Goal: Task Accomplishment & Management: Use online tool/utility

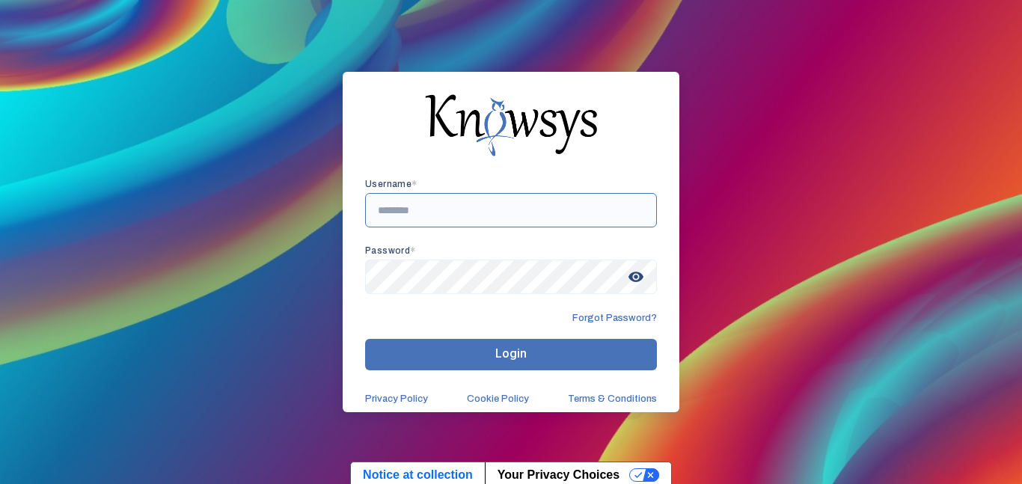
click at [501, 218] on input "text" at bounding box center [511, 210] width 292 height 34
type input "*****"
type input "**********"
click at [633, 277] on span "visibility" at bounding box center [635, 276] width 27 height 27
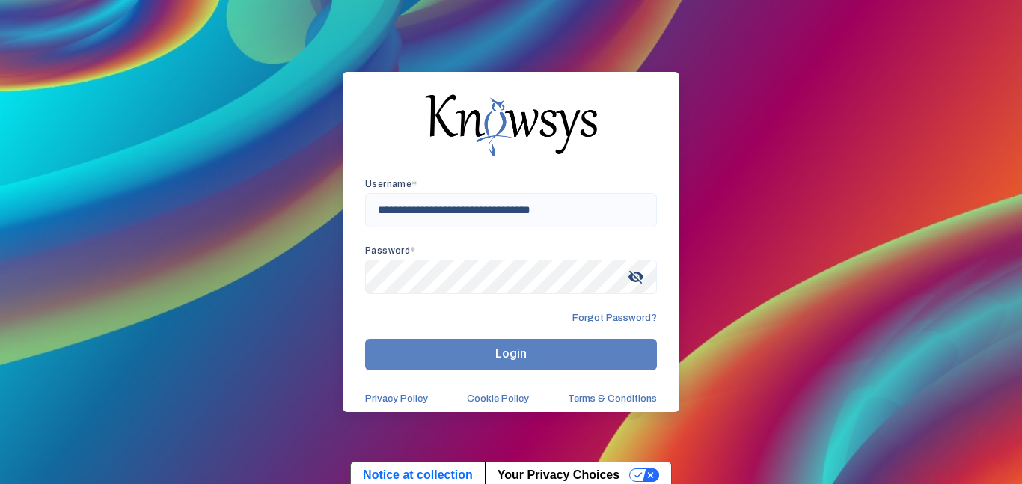
click at [622, 346] on button "Login" at bounding box center [511, 354] width 292 height 31
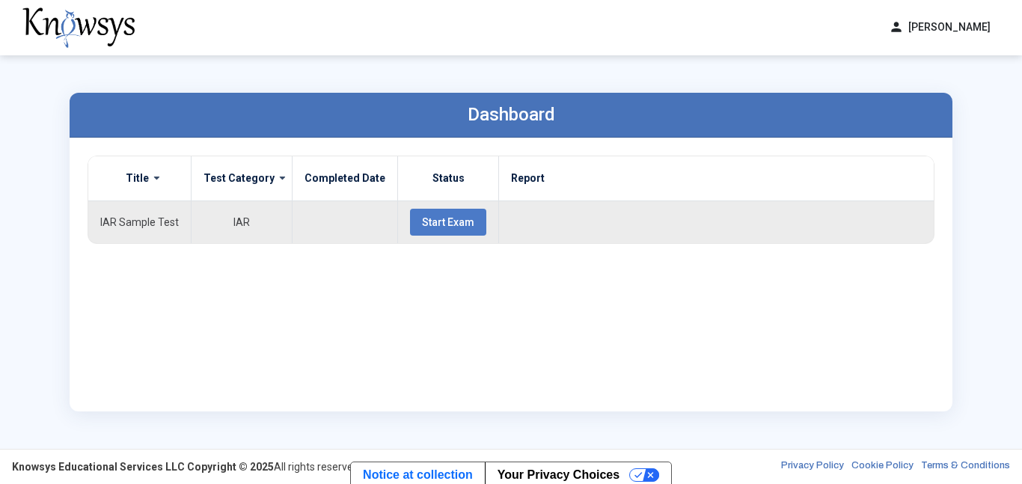
click at [445, 203] on td "Start Exam" at bounding box center [448, 221] width 101 height 43
click at [450, 218] on span "Start Exam" at bounding box center [448, 222] width 52 height 12
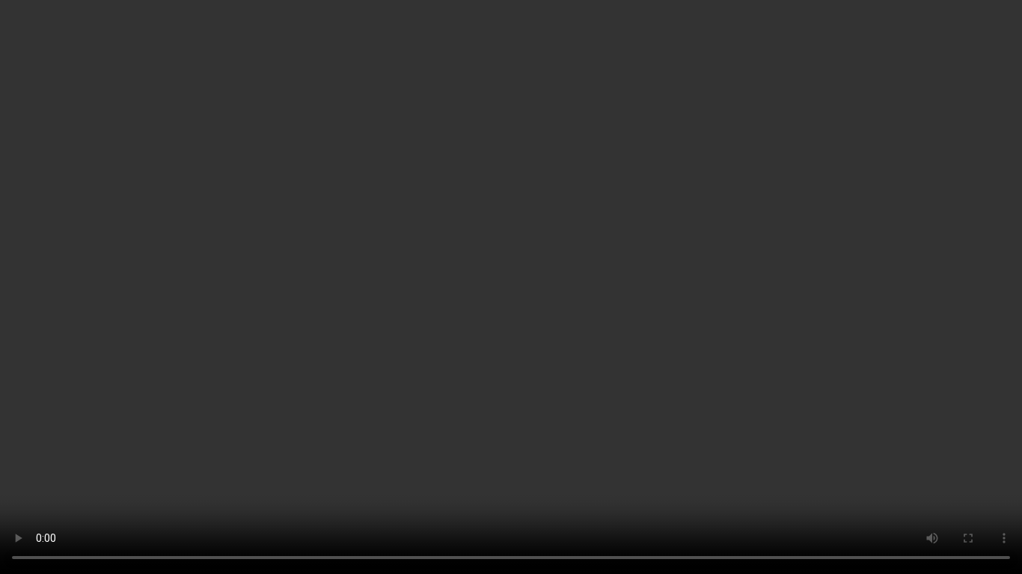
click at [468, 332] on video "Your browser does not support the video tag." at bounding box center [511, 287] width 1022 height 574
click at [462, 224] on video "Your browser does not support the video tag." at bounding box center [511, 287] width 1022 height 574
click at [464, 227] on video "Your browser does not support the video tag." at bounding box center [511, 287] width 1022 height 574
click at [467, 375] on video "Your browser does not support the video tag." at bounding box center [511, 287] width 1022 height 574
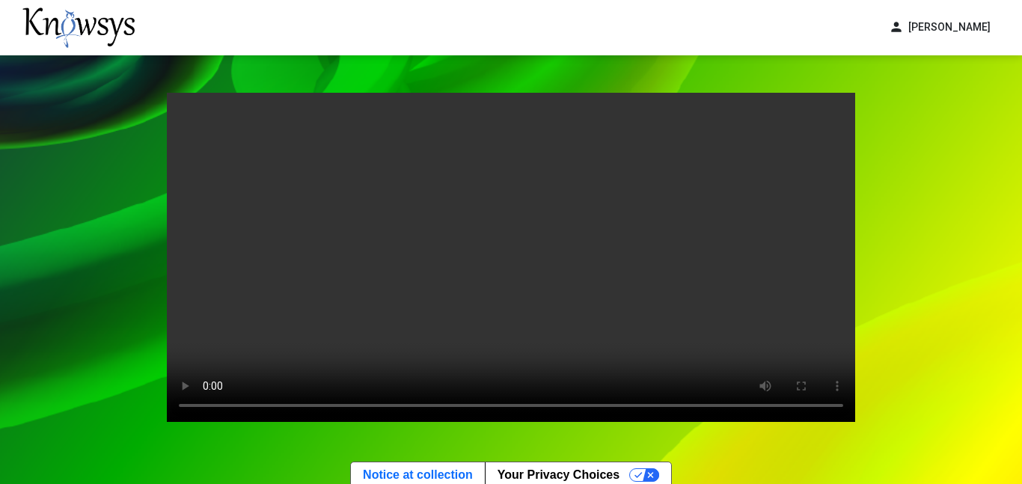
click at [589, 257] on video "Your browser does not support the video tag." at bounding box center [511, 257] width 688 height 329
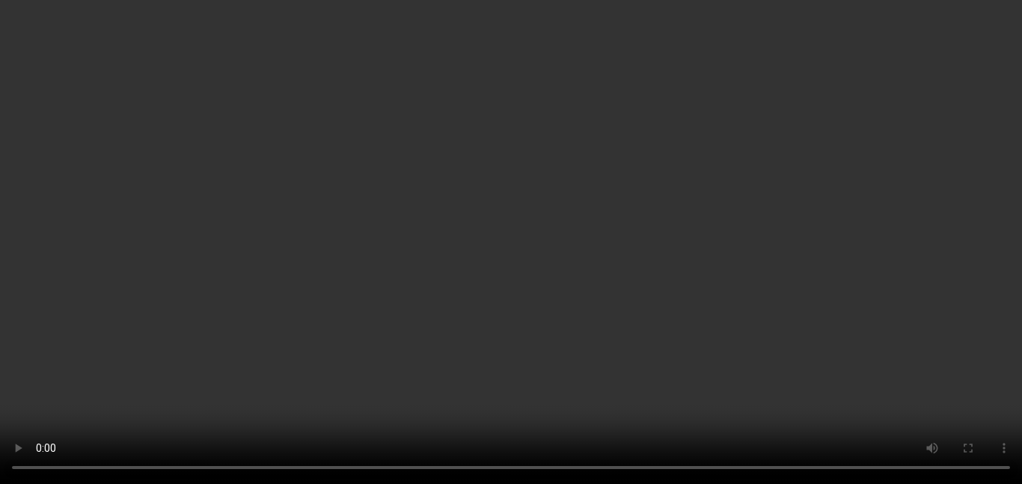
scroll to position [102, 0]
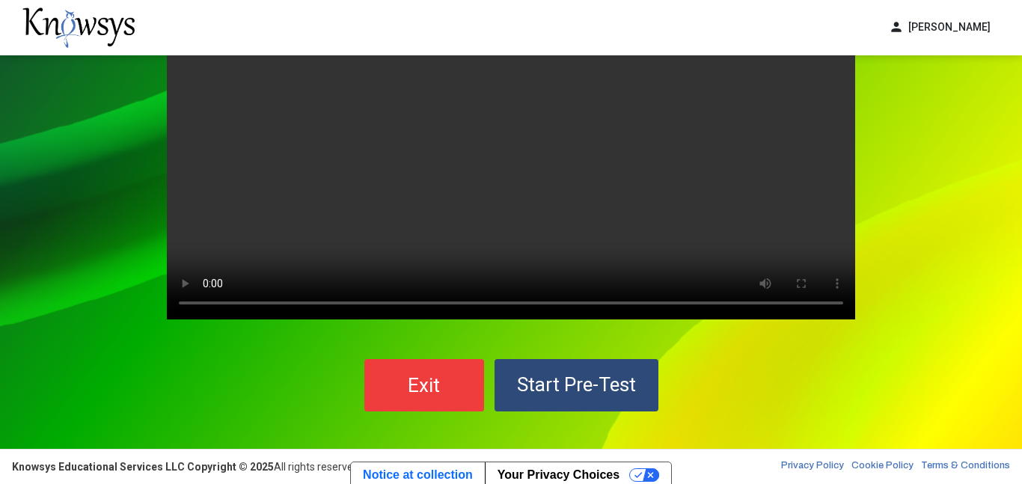
click at [591, 378] on span "Start Pre-Test" at bounding box center [576, 384] width 119 height 22
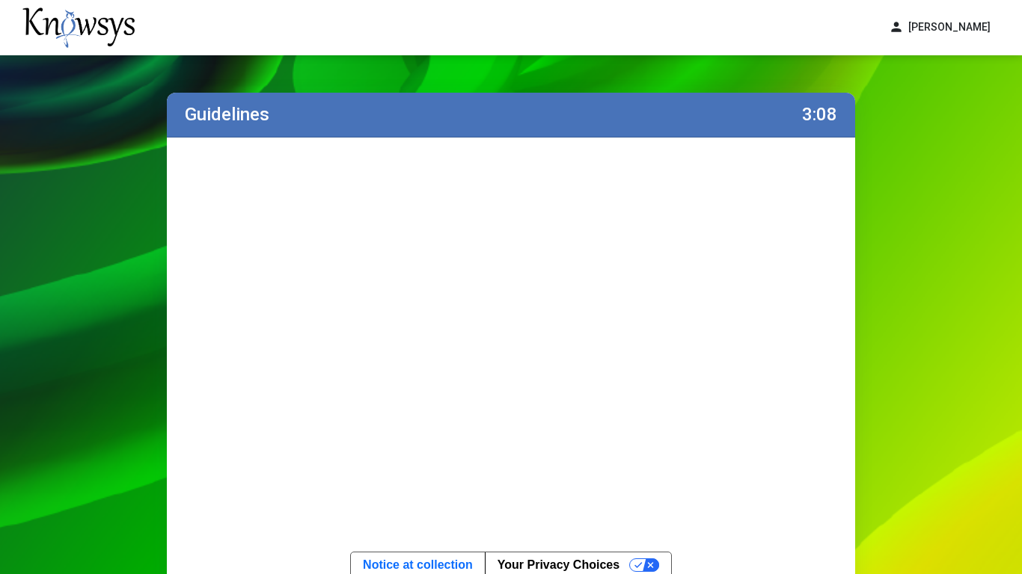
scroll to position [144, 0]
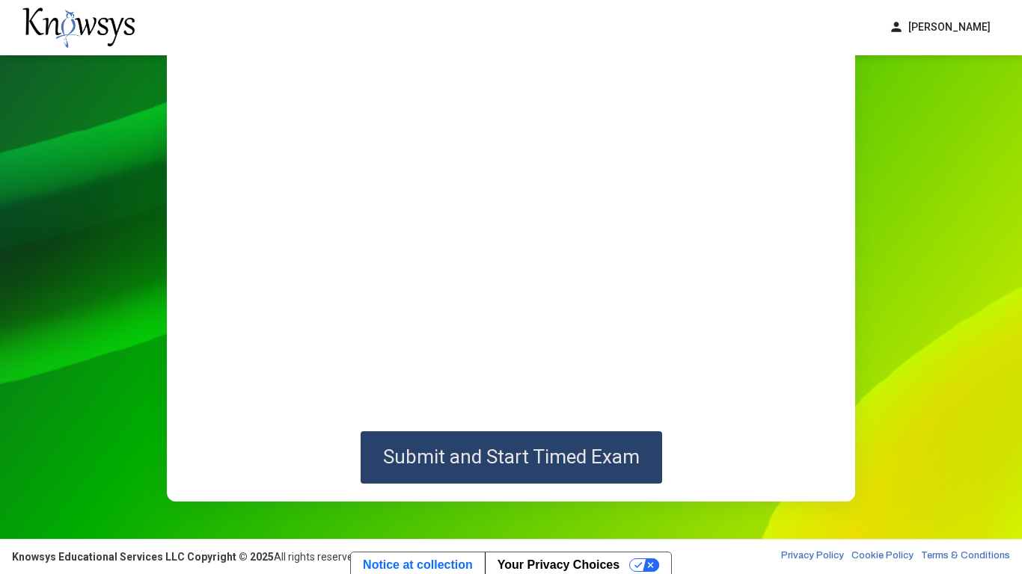
click at [534, 447] on span "Submit and Start Timed Exam" at bounding box center [511, 457] width 257 height 22
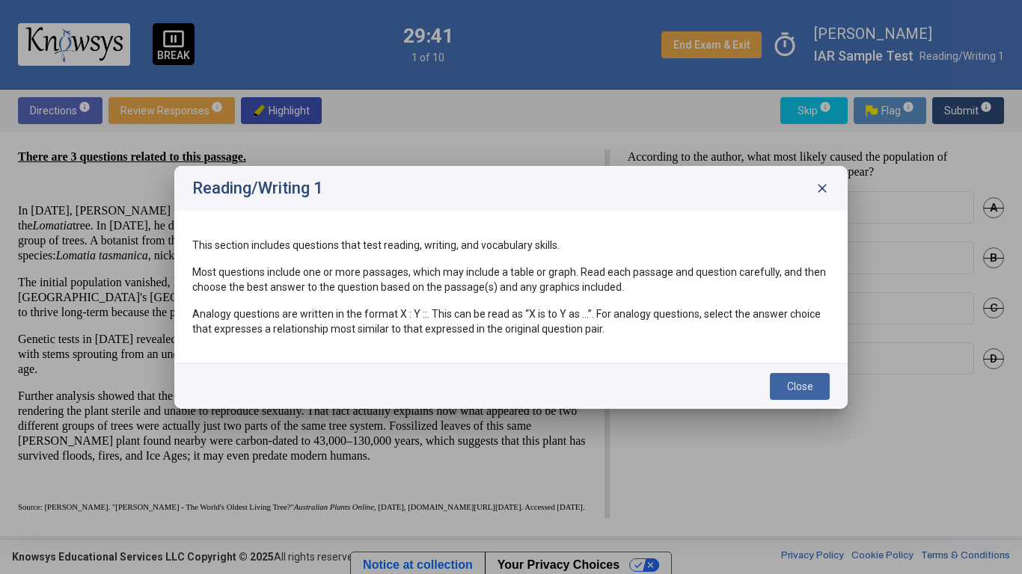
click at [823, 191] on span "close" at bounding box center [822, 188] width 15 height 15
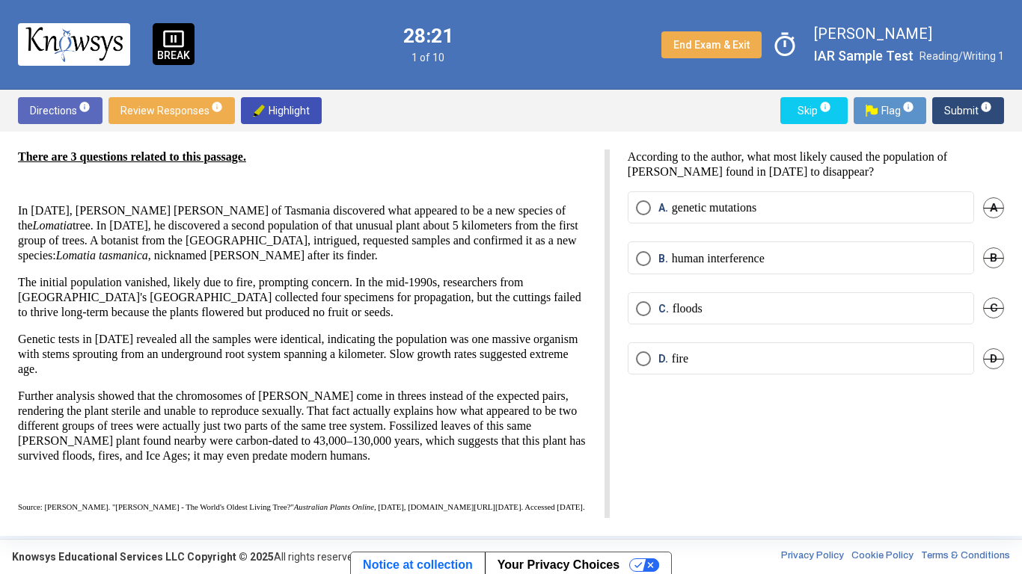
click at [838, 204] on label "A. genetic mutations" at bounding box center [801, 207] width 330 height 15
click at [946, 115] on span "Submit info" at bounding box center [968, 110] width 48 height 27
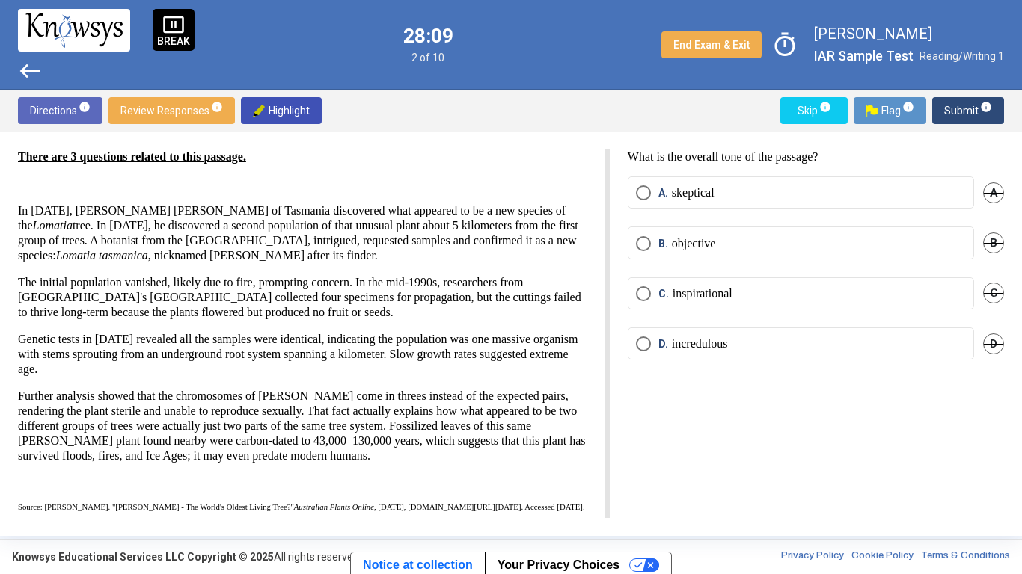
click at [985, 188] on span "A" at bounding box center [993, 192] width 21 height 21
click at [986, 292] on span "C" at bounding box center [993, 293] width 21 height 21
click at [751, 239] on label "B. objective" at bounding box center [801, 243] width 330 height 15
click at [967, 101] on span "Submit info" at bounding box center [968, 110] width 48 height 27
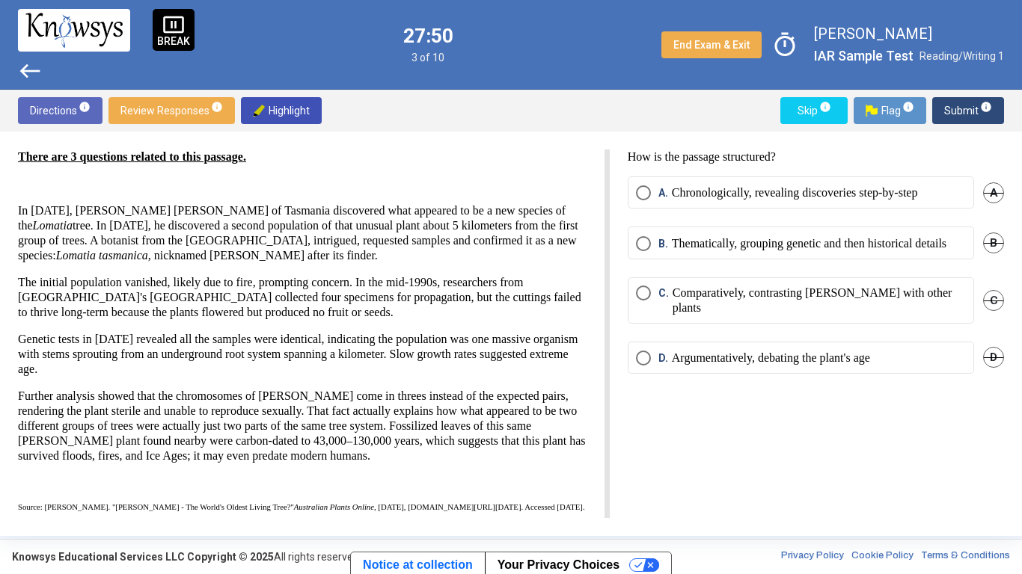
click at [855, 188] on p "Chronologically, revealing discoveries step-by-step" at bounding box center [795, 192] width 246 height 15
click at [992, 366] on span "D" at bounding box center [993, 357] width 21 height 21
click at [960, 107] on span "Submit info" at bounding box center [968, 110] width 48 height 27
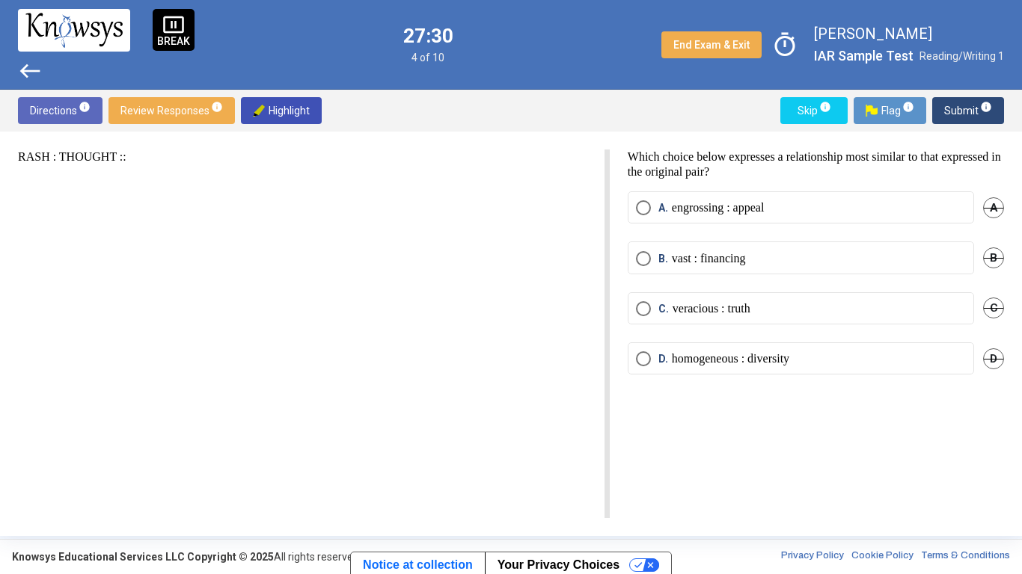
click at [993, 358] on span "D" at bounding box center [993, 359] width 21 height 21
click at [988, 254] on span "B" at bounding box center [993, 258] width 21 height 21
click at [642, 304] on span "Select an option" at bounding box center [643, 308] width 15 height 15
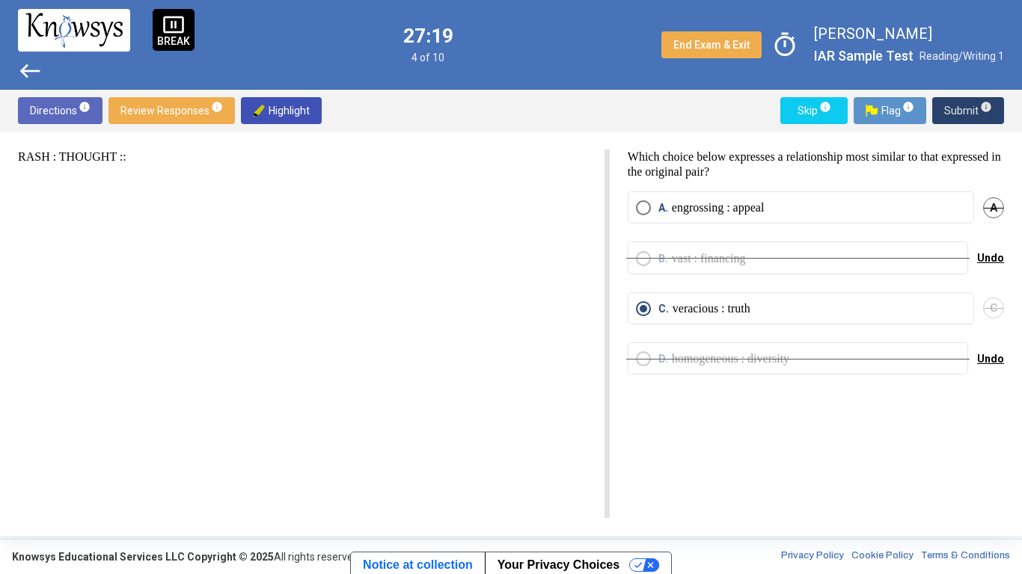
click at [955, 110] on span "Submit info" at bounding box center [968, 110] width 48 height 27
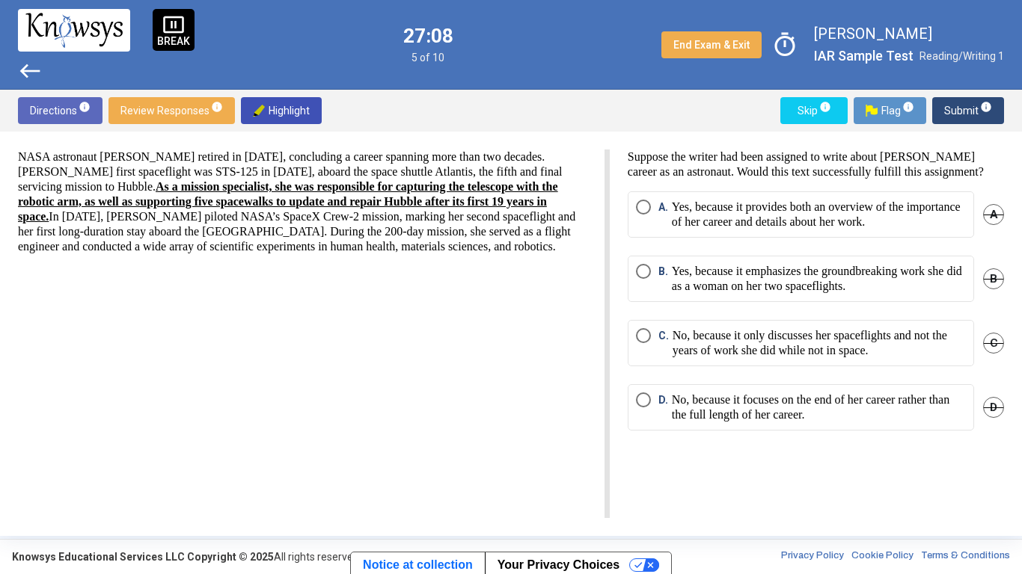
click at [283, 111] on span "Highlight" at bounding box center [281, 110] width 57 height 27
drag, startPoint x: 76, startPoint y: 171, endPoint x: 134, endPoint y: 167, distance: 58.5
click at [134, 167] on p "NASA astronaut [PERSON_NAME] retired in [DATE], concluding a career spanning mo…" at bounding box center [302, 202] width 568 height 105
click at [80, 172] on p "NASA astronaut [PERSON_NAME] retired in [DATE], concluding a career spanning mo…" at bounding box center [302, 202] width 568 height 105
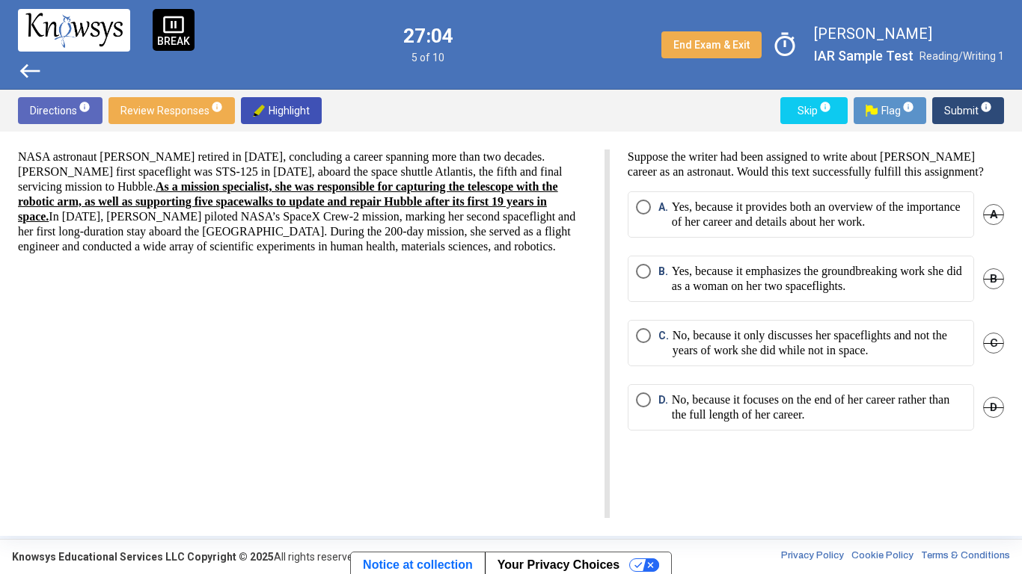
click at [80, 172] on p "NASA astronaut [PERSON_NAME] retired in [DATE], concluding a career spanning mo…" at bounding box center [302, 202] width 568 height 105
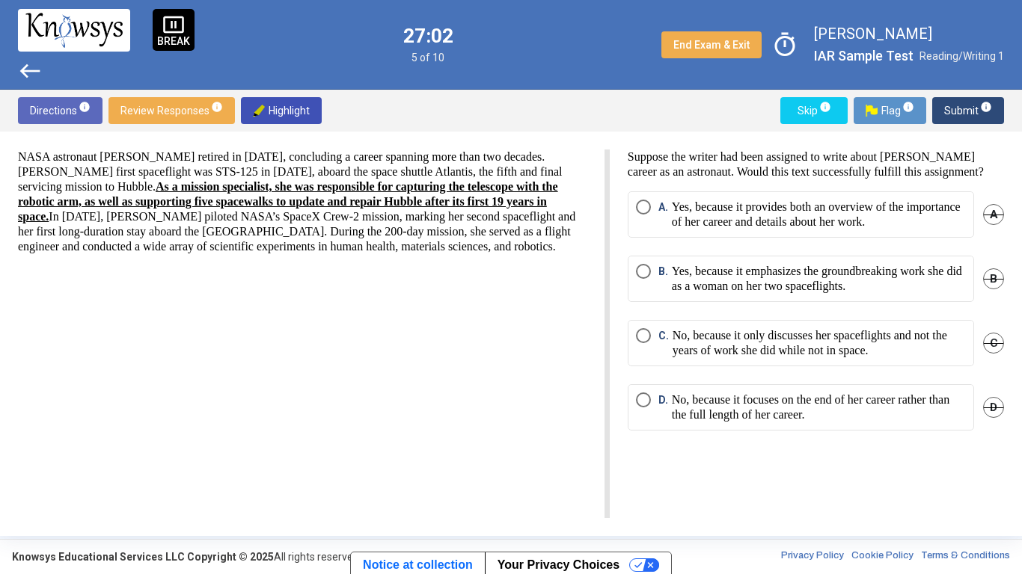
click at [79, 174] on p "NASA astronaut [PERSON_NAME] retired in [DATE], concluding a career spanning mo…" at bounding box center [302, 202] width 568 height 105
click at [77, 174] on p "NASA astronaut [PERSON_NAME] retired in [DATE], concluding a career spanning mo…" at bounding box center [302, 202] width 568 height 105
drag, startPoint x: 77, startPoint y: 174, endPoint x: 276, endPoint y: 174, distance: 199.0
click at [276, 174] on p "NASA astronaut [PERSON_NAME] retired in [DATE], concluding a career spanning mo…" at bounding box center [302, 202] width 568 height 105
click at [282, 115] on span "Highlight" at bounding box center [281, 110] width 57 height 27
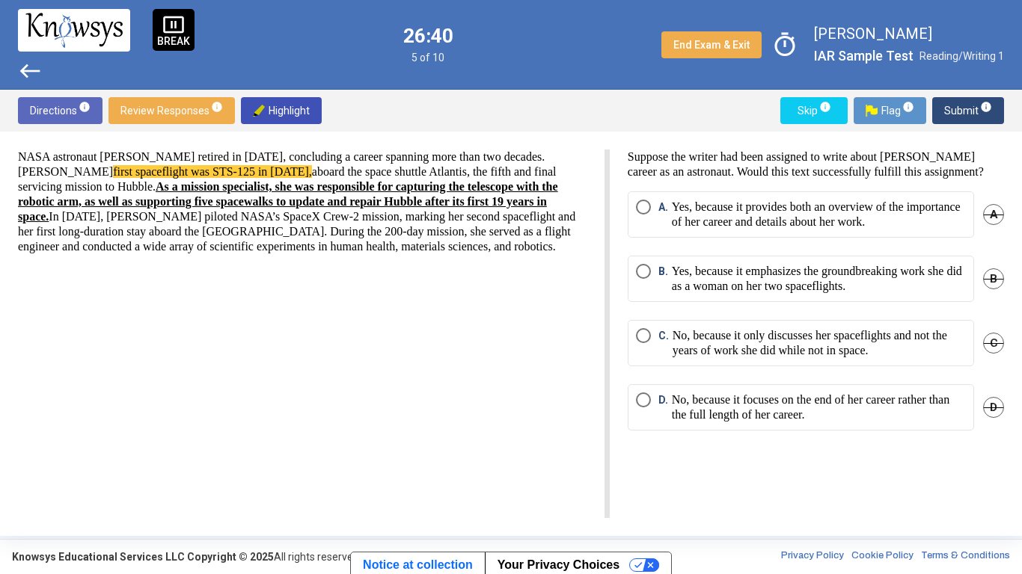
click at [303, 218] on p "NASA astronaut [PERSON_NAME] retired in [DATE], concluding a career spanning mo…" at bounding box center [302, 202] width 568 height 105
drag, startPoint x: 272, startPoint y: 213, endPoint x: 230, endPoint y: 233, distance: 46.5
click at [230, 233] on p "NASA astronaut [PERSON_NAME] retired in [DATE], concluding a career spanning mo…" at bounding box center [302, 202] width 568 height 105
click at [300, 107] on span "Highlight" at bounding box center [281, 110] width 57 height 27
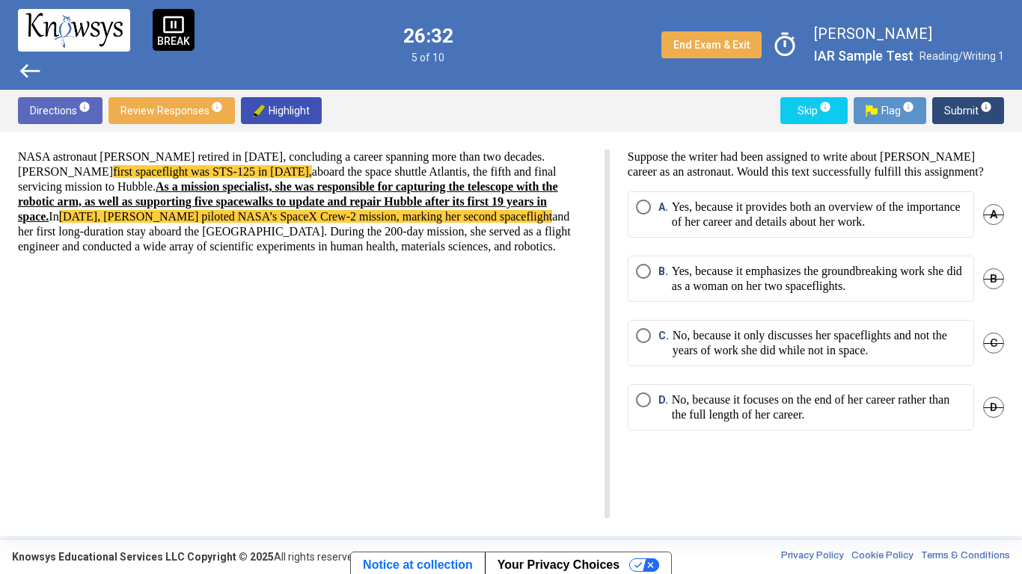
click at [506, 295] on div "NASA astronaut [PERSON_NAME] retired in [DATE], concluding a career spanning mo…" at bounding box center [314, 334] width 592 height 369
click at [998, 225] on span "A" at bounding box center [993, 214] width 21 height 21
click at [985, 289] on span "B" at bounding box center [993, 279] width 21 height 21
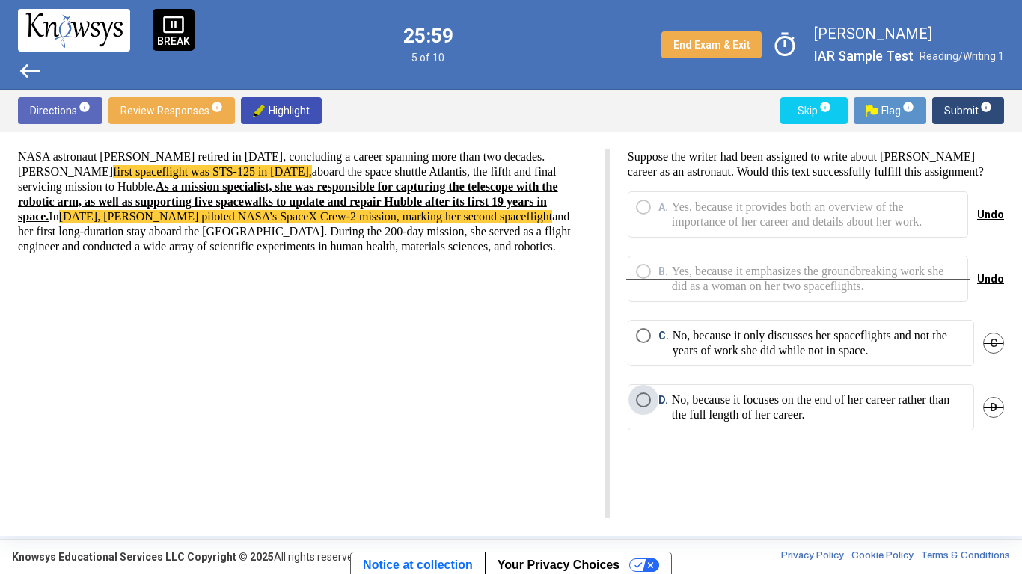
click at [939, 423] on p "No, because it focuses on the end of her career rather than the full length of …" at bounding box center [819, 408] width 294 height 30
click at [845, 358] on p "No, because it only discusses her spaceflights and not the years of work she di…" at bounding box center [818, 343] width 293 height 30
click at [970, 108] on span "Submit info" at bounding box center [968, 110] width 48 height 27
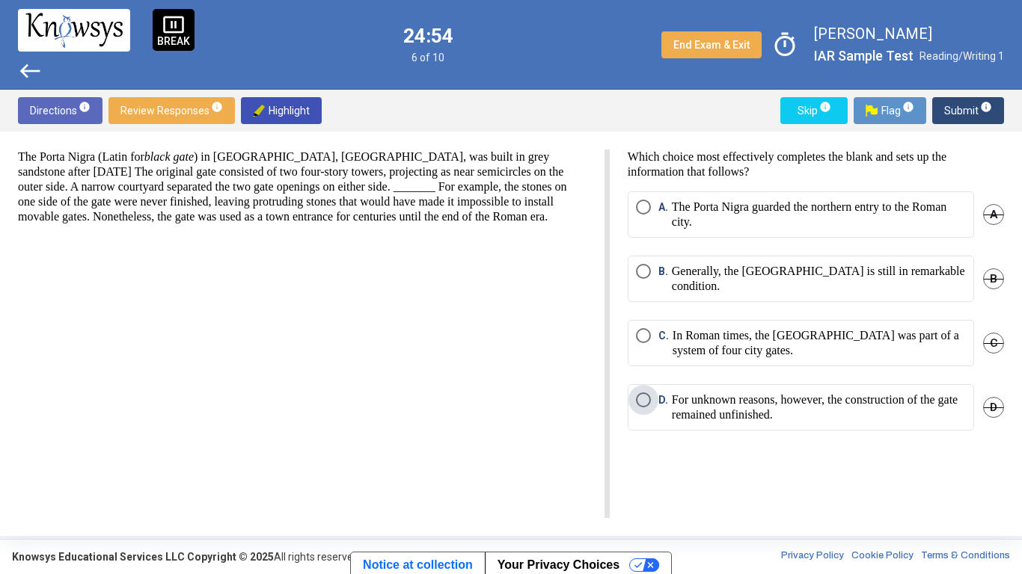
click at [740, 403] on p "For unknown reasons, however, the construction of the gate remained unfinished." at bounding box center [819, 408] width 294 height 30
click at [971, 114] on span "Submit info" at bounding box center [968, 110] width 48 height 27
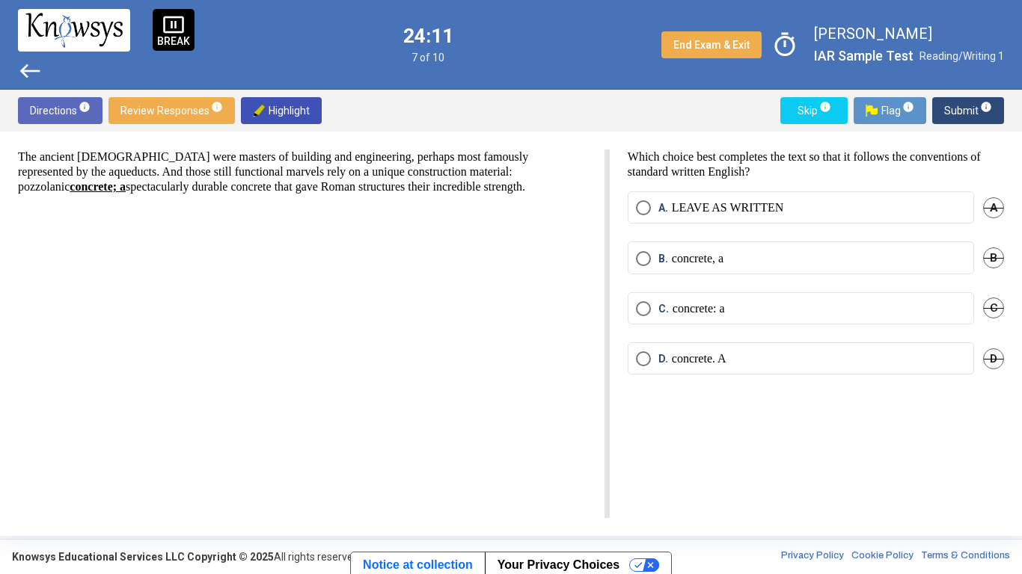
click at [746, 258] on label "B. concrete, a" at bounding box center [801, 258] width 330 height 15
click at [995, 357] on span "D" at bounding box center [993, 359] width 21 height 21
click at [969, 105] on span "Submit info" at bounding box center [968, 110] width 48 height 27
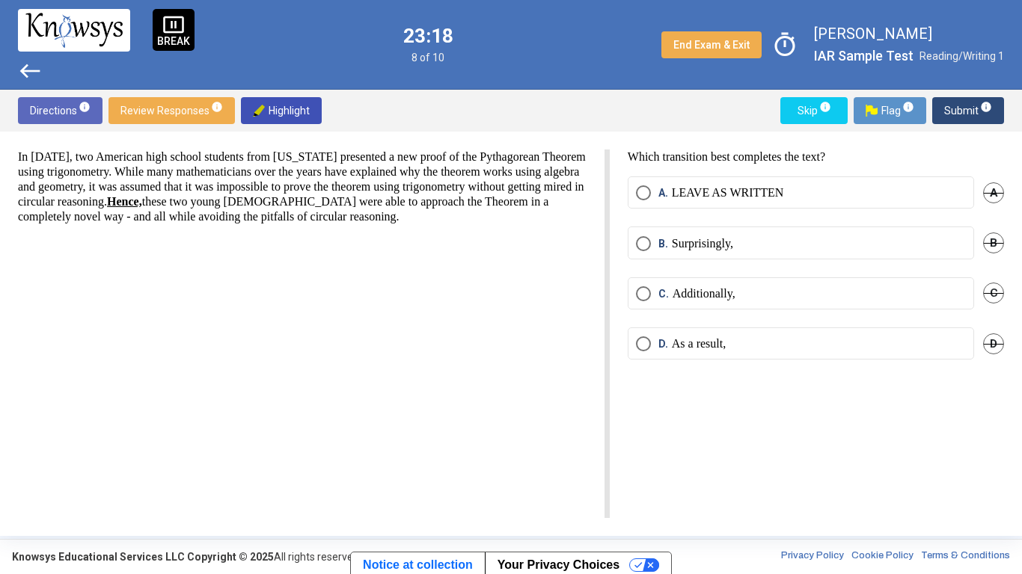
click at [713, 204] on mat-radio-button "A. LEAVE AS WRITTEN" at bounding box center [801, 193] width 346 height 32
click at [752, 194] on p "LEAVE AS WRITTEN" at bounding box center [728, 192] width 112 height 15
click at [831, 257] on mat-radio-button "B. Surprisingly," at bounding box center [801, 243] width 346 height 32
click at [993, 290] on span "C" at bounding box center [993, 293] width 21 height 21
click at [993, 244] on span "B" at bounding box center [993, 243] width 21 height 21
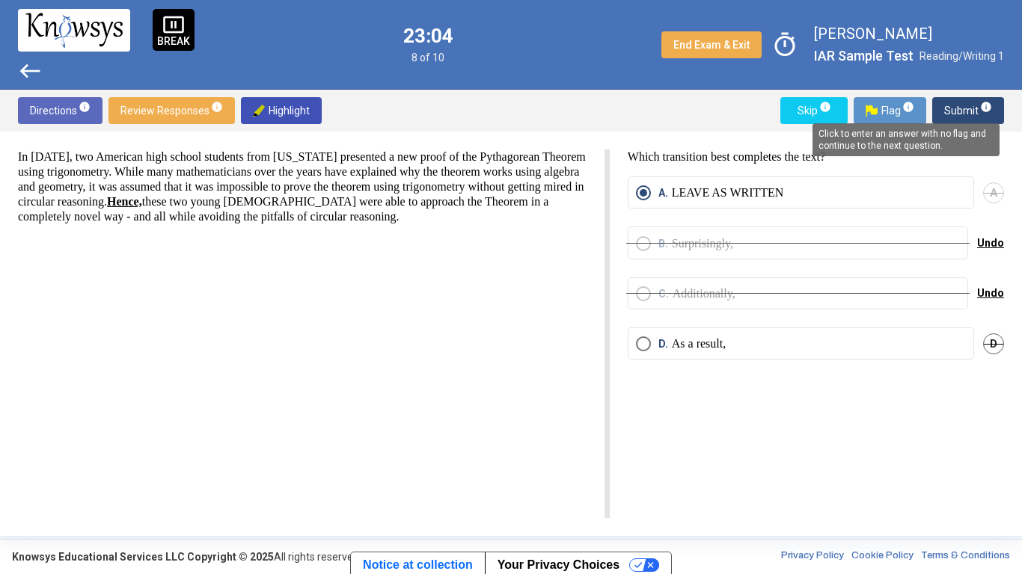
click at [981, 108] on span "info" at bounding box center [986, 107] width 12 height 12
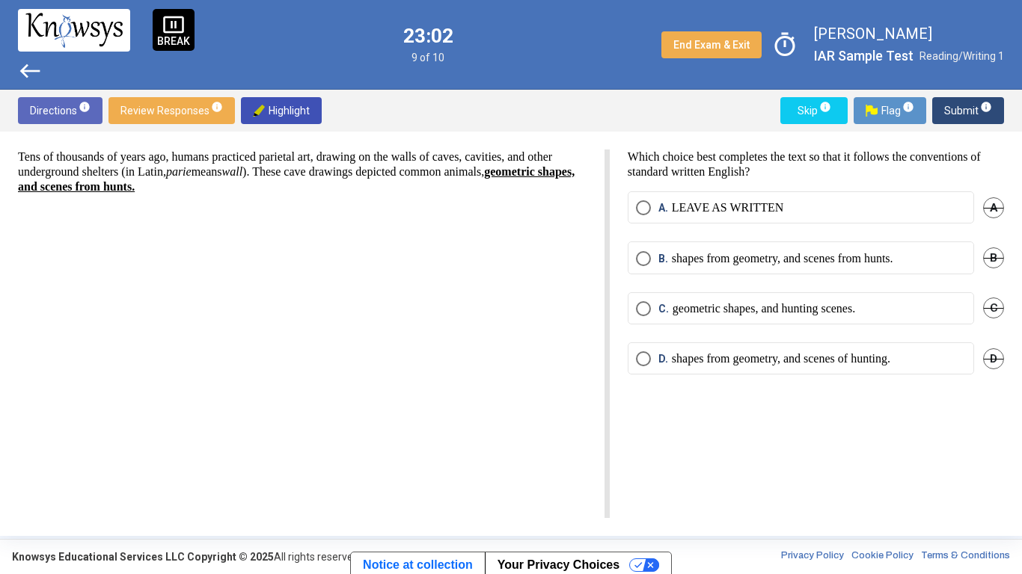
click at [966, 108] on span "Submit info" at bounding box center [968, 110] width 48 height 27
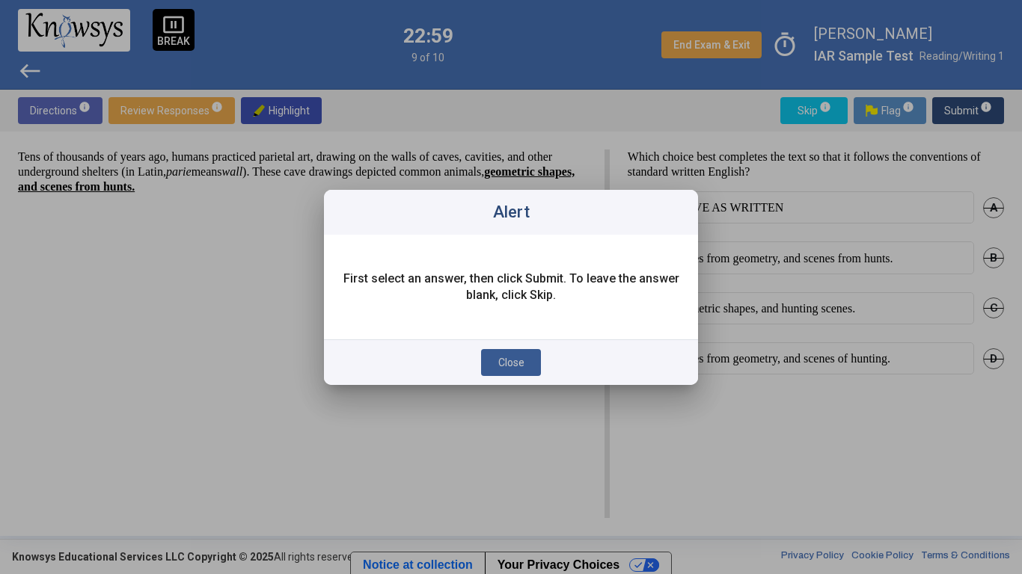
click at [536, 362] on button "Close" at bounding box center [511, 362] width 60 height 27
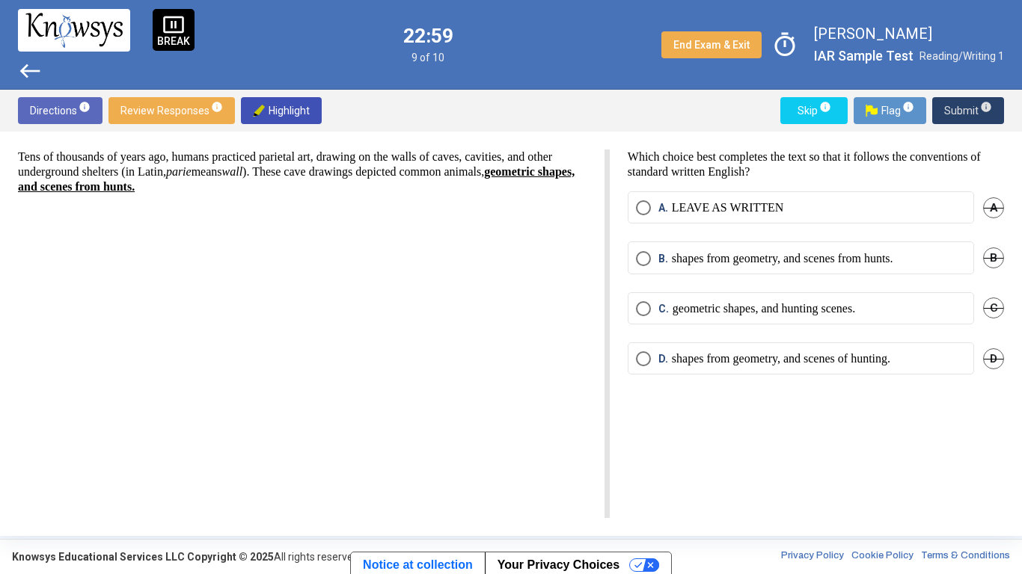
click at [763, 211] on p "LEAVE AS WRITTEN" at bounding box center [728, 207] width 112 height 15
click at [945, 101] on span "Submit info" at bounding box center [968, 110] width 48 height 27
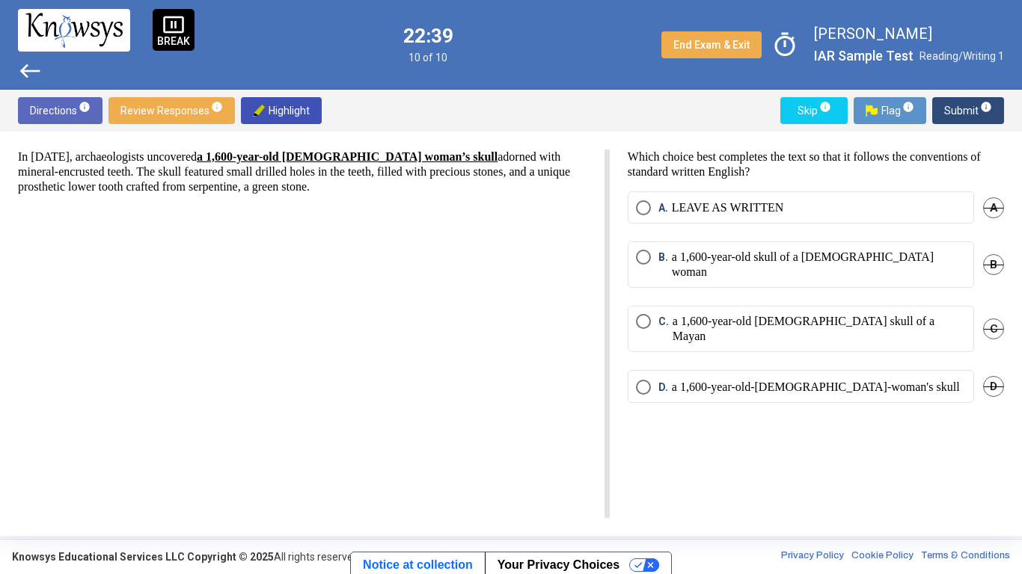
click at [996, 319] on span "C" at bounding box center [993, 329] width 21 height 21
click at [997, 376] on span "D" at bounding box center [993, 386] width 21 height 21
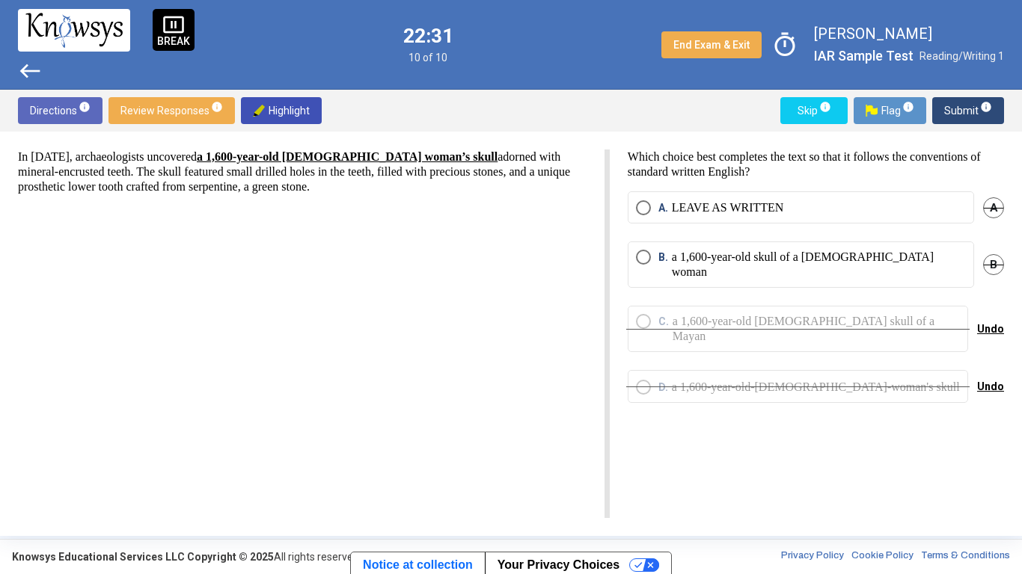
click at [990, 258] on span "B" at bounding box center [993, 264] width 21 height 21
click at [990, 259] on span "Undo" at bounding box center [990, 265] width 27 height 12
click at [990, 213] on span "A" at bounding box center [993, 207] width 21 height 21
click at [925, 259] on label "B. a 1,600-year-old skull of a [DEMOGRAPHIC_DATA] woman" at bounding box center [801, 265] width 330 height 30
click at [956, 102] on span "Submit info" at bounding box center [968, 110] width 48 height 27
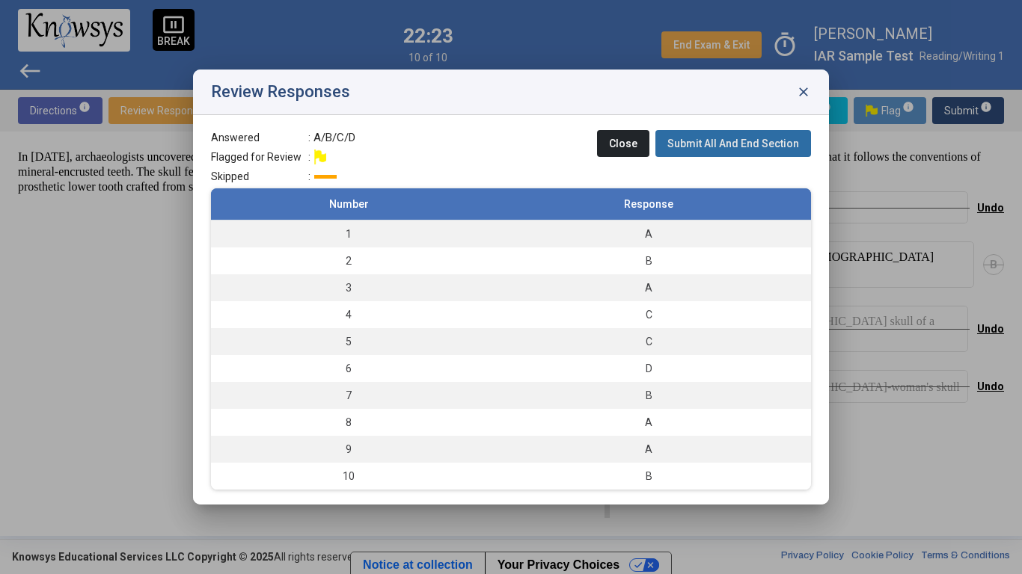
click at [795, 144] on span "Submit All And End Section" at bounding box center [733, 144] width 132 height 12
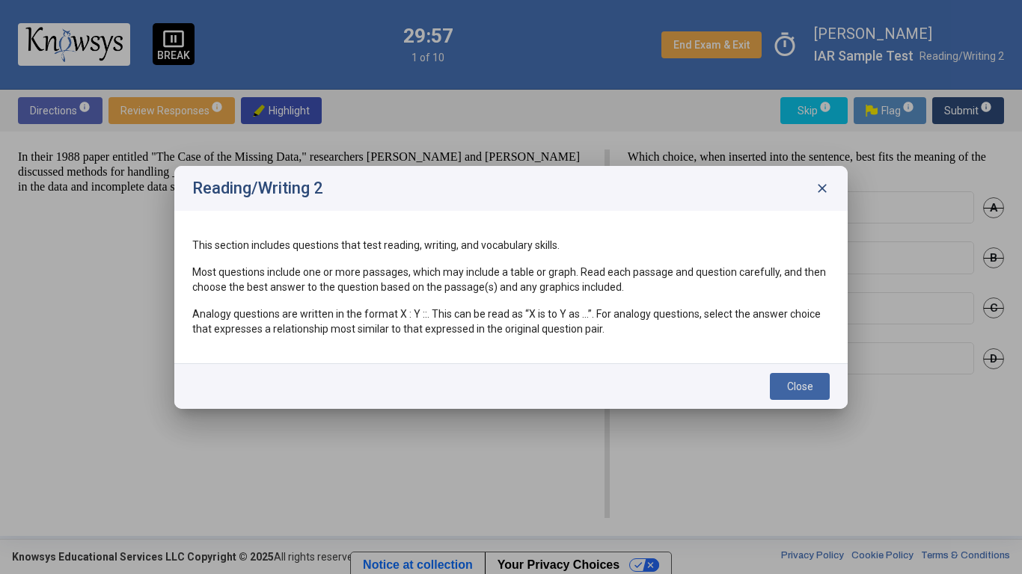
click at [798, 385] on span "Close" at bounding box center [800, 387] width 26 height 12
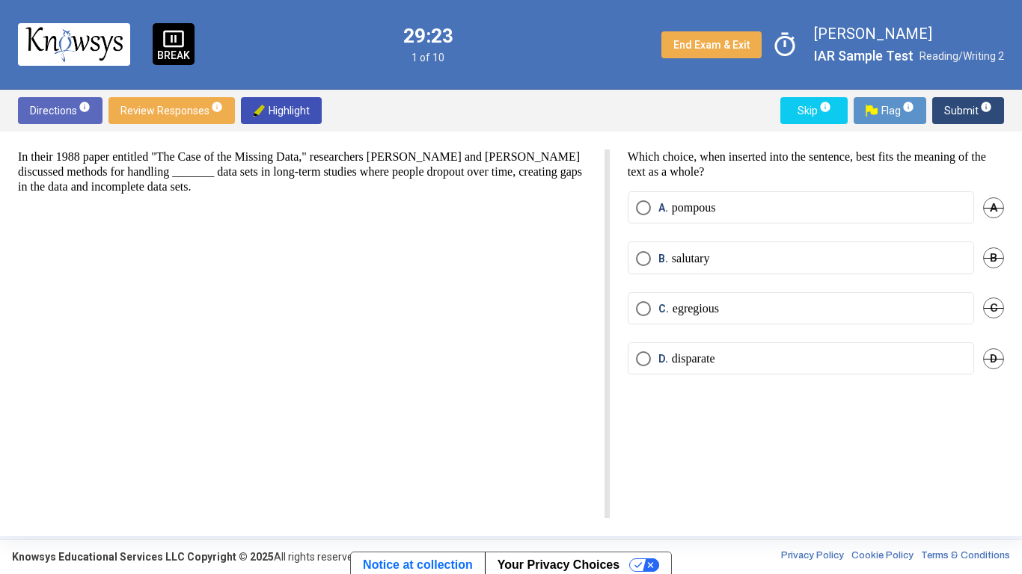
click at [989, 193] on div "A" at bounding box center [993, 207] width 21 height 32
click at [994, 213] on span "A" at bounding box center [993, 207] width 21 height 21
click at [895, 356] on label "D. disparate" at bounding box center [801, 359] width 330 height 15
click at [951, 112] on span "Submit info" at bounding box center [968, 110] width 48 height 27
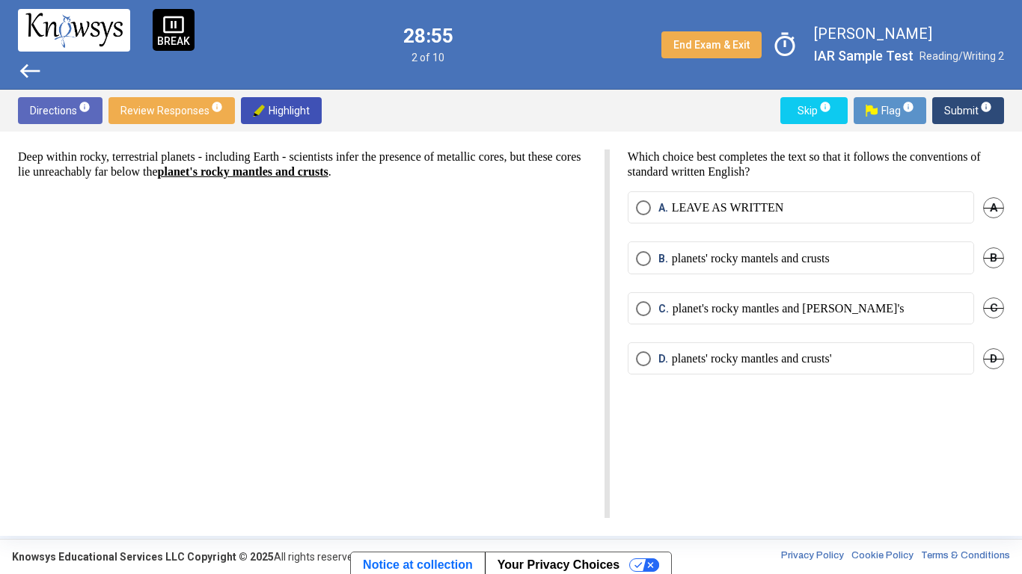
click at [991, 257] on span "B" at bounding box center [993, 258] width 21 height 21
click at [1001, 350] on div "D" at bounding box center [993, 359] width 21 height 32
click at [994, 358] on span "D" at bounding box center [993, 359] width 21 height 21
click at [902, 190] on div "Which choice best completes the text so that it follows the conventions of stan…" at bounding box center [807, 334] width 394 height 369
click at [838, 198] on mat-radio-button "A. LEAVE AS WRITTEN" at bounding box center [801, 207] width 346 height 32
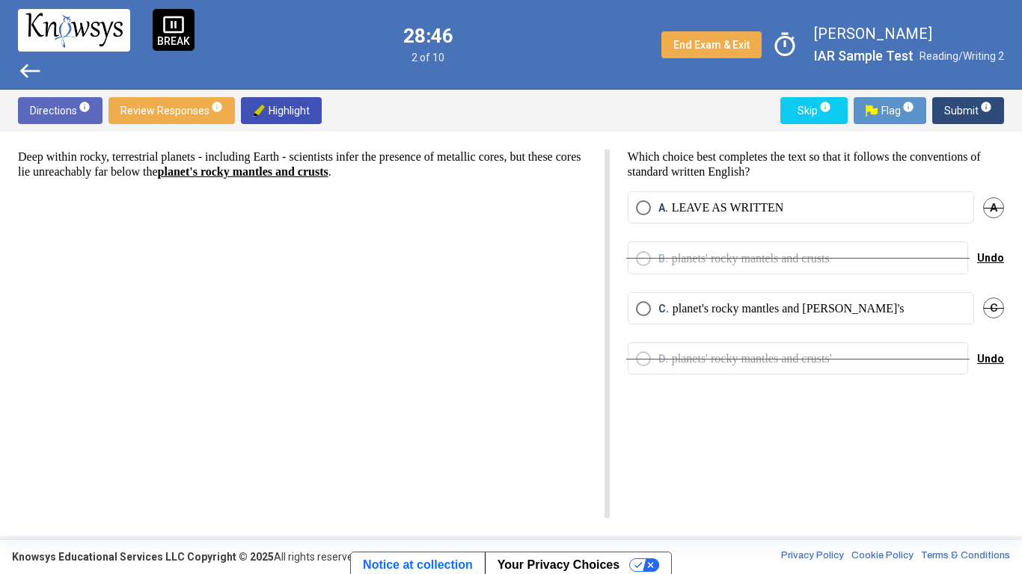
click at [701, 218] on mat-radio-button "A. LEAVE AS WRITTEN" at bounding box center [801, 207] width 346 height 32
click at [733, 191] on mat-radio-button "A. LEAVE AS WRITTEN" at bounding box center [801, 207] width 346 height 32
click at [738, 204] on p "LEAVE AS WRITTEN" at bounding box center [728, 207] width 112 height 15
click at [963, 108] on span "Submit info" at bounding box center [968, 110] width 48 height 27
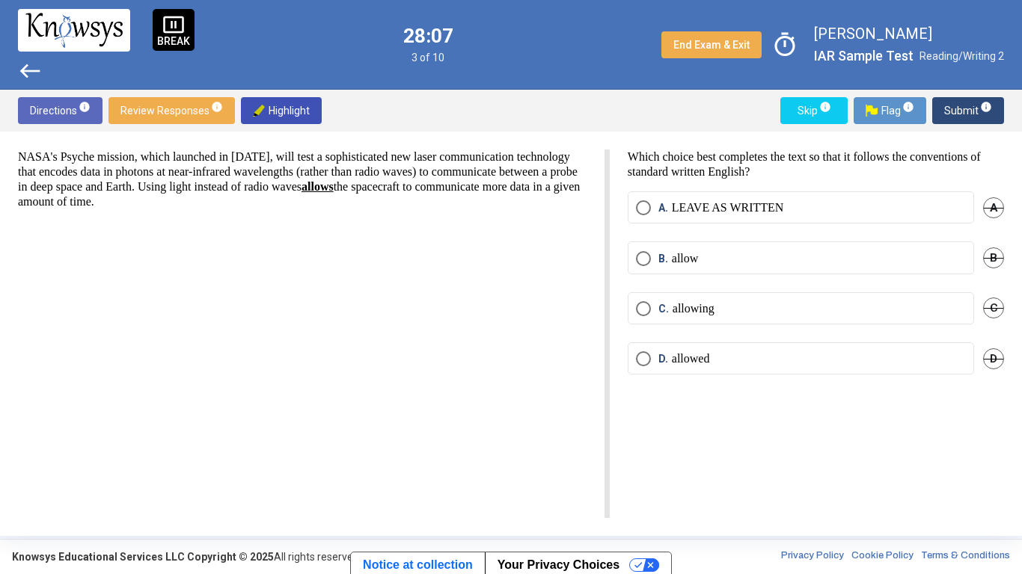
click at [829, 200] on label "A. LEAVE AS WRITTEN" at bounding box center [801, 207] width 330 height 15
click at [966, 109] on span "Submit info" at bounding box center [968, 110] width 48 height 27
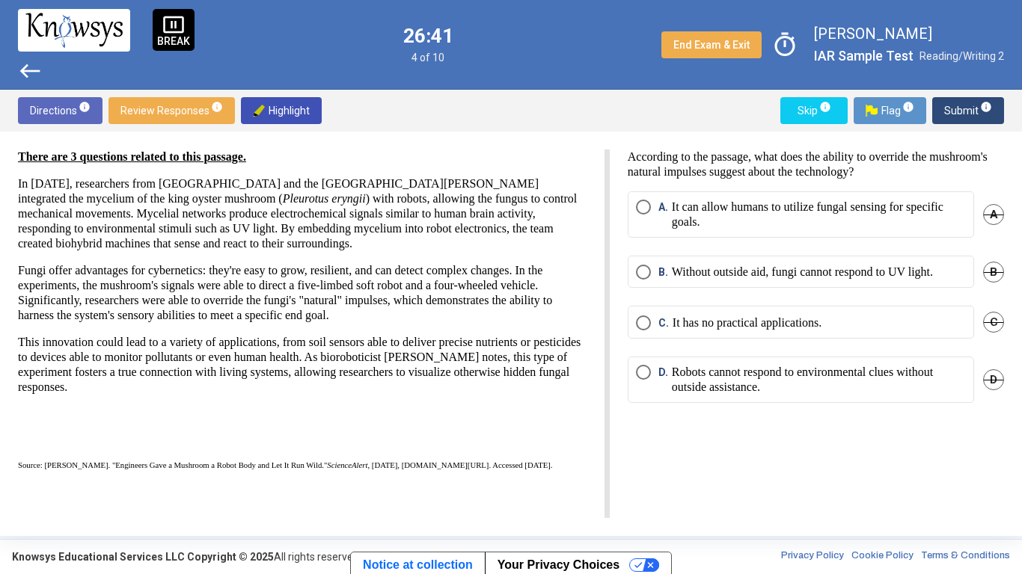
click at [993, 316] on span "C" at bounding box center [993, 322] width 21 height 21
click at [878, 218] on p "It can allow humans to utilize fungal sensing for specific goals." at bounding box center [819, 215] width 294 height 30
click at [992, 376] on span "D" at bounding box center [993, 379] width 21 height 21
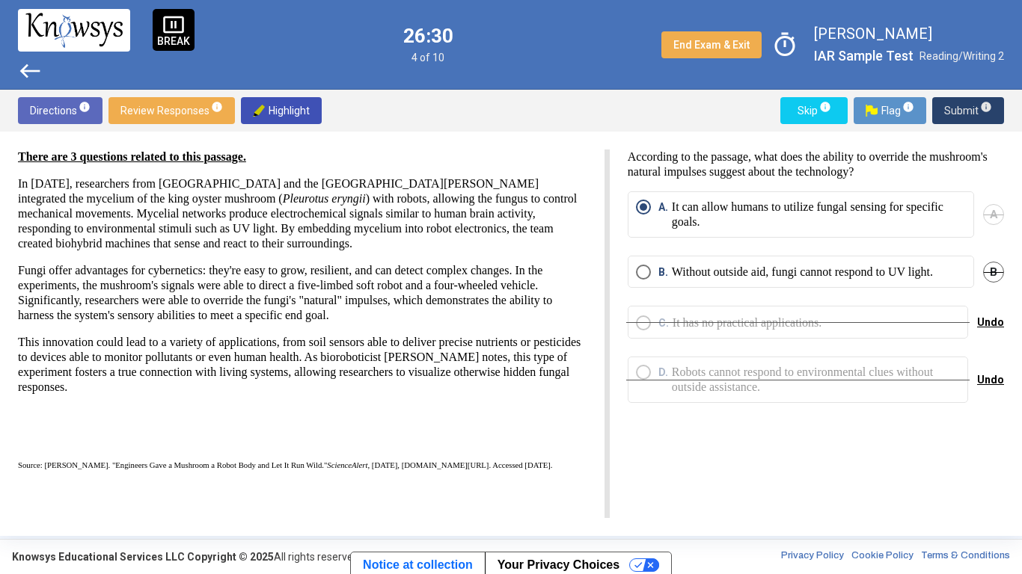
click at [948, 102] on span "Submit info" at bounding box center [968, 110] width 48 height 27
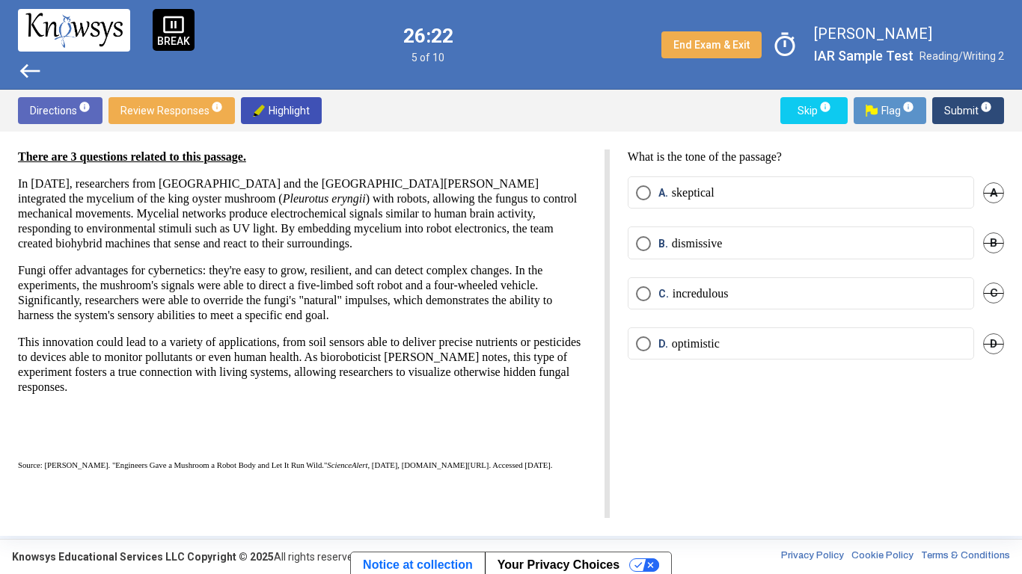
click at [1005, 185] on div "There are 3 questions related to this passage. In [DATE], researchers from [GEO…" at bounding box center [511, 334] width 1022 height 405
click at [994, 185] on span "A" at bounding box center [993, 192] width 21 height 21
click at [983, 242] on span "B" at bounding box center [993, 243] width 21 height 21
click at [823, 340] on label "D. optimistic" at bounding box center [801, 344] width 330 height 15
click at [956, 107] on span "Submit info" at bounding box center [968, 110] width 48 height 27
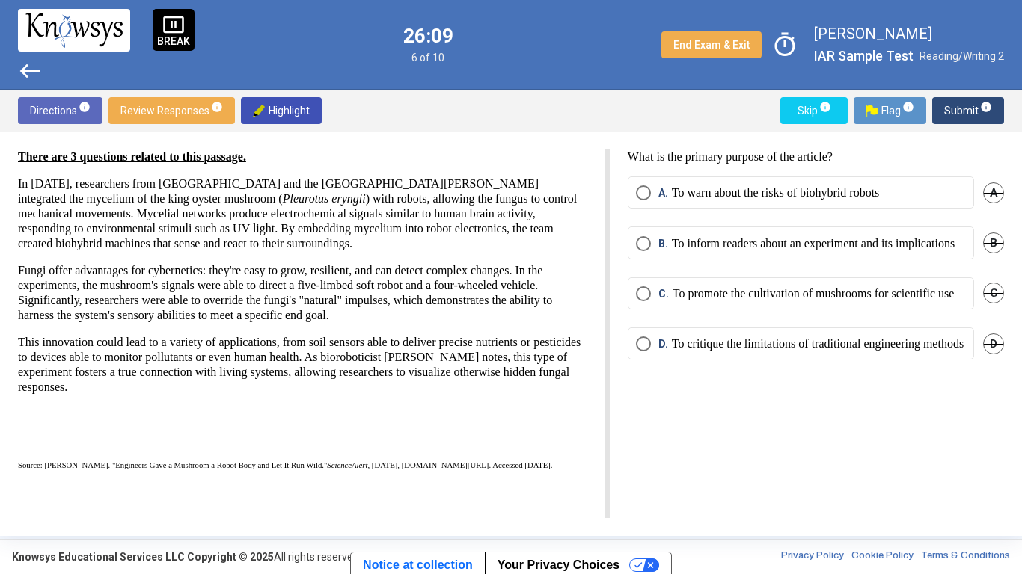
click at [990, 304] on span "C" at bounding box center [993, 293] width 21 height 21
click at [992, 355] on span "D" at bounding box center [993, 344] width 21 height 21
click at [825, 242] on p "To inform readers about an experiment and its implications" at bounding box center [813, 243] width 283 height 15
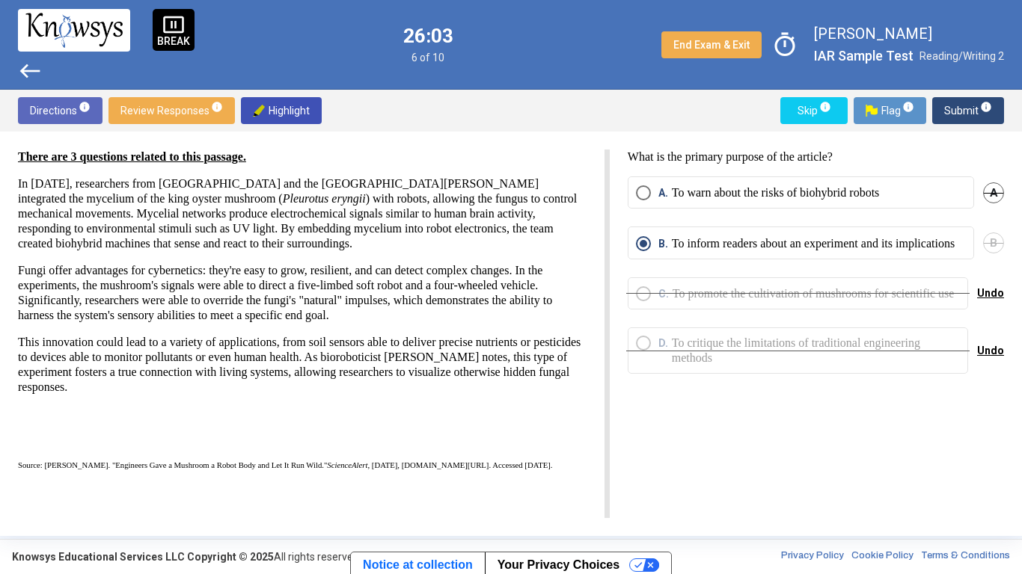
click at [954, 99] on span "Submit info" at bounding box center [968, 110] width 48 height 27
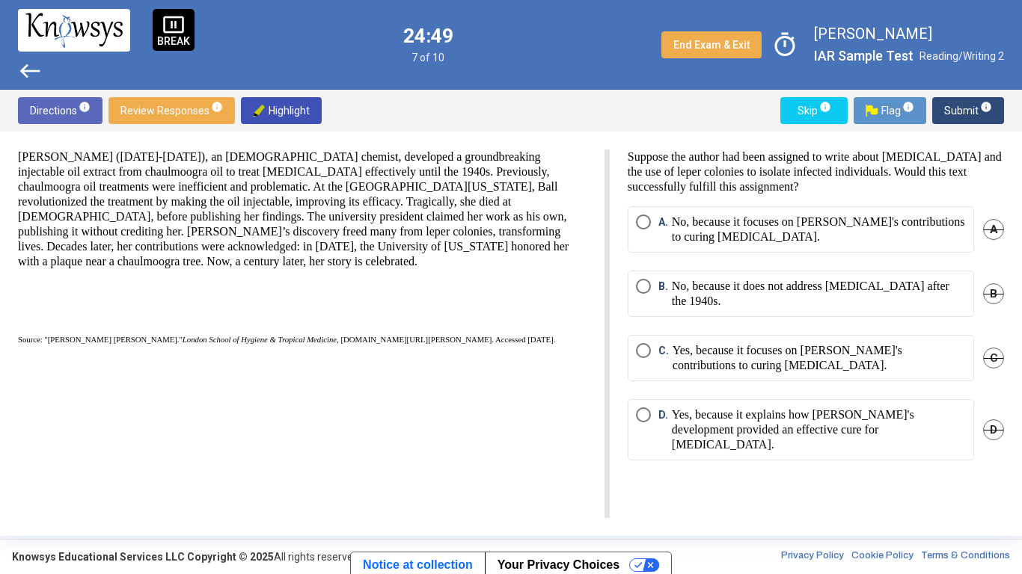
click at [995, 231] on span "A" at bounding box center [993, 229] width 21 height 21
click at [855, 358] on p "Yes, because it focuses on [PERSON_NAME]'s contributions to curing [MEDICAL_DAT…" at bounding box center [818, 358] width 293 height 30
click at [935, 229] on div "A. No, because it focuses on [PERSON_NAME]'s contributions to curing [MEDICAL_D…" at bounding box center [816, 238] width 376 height 64
click at [989, 222] on div "Undo" at bounding box center [990, 229] width 27 height 46
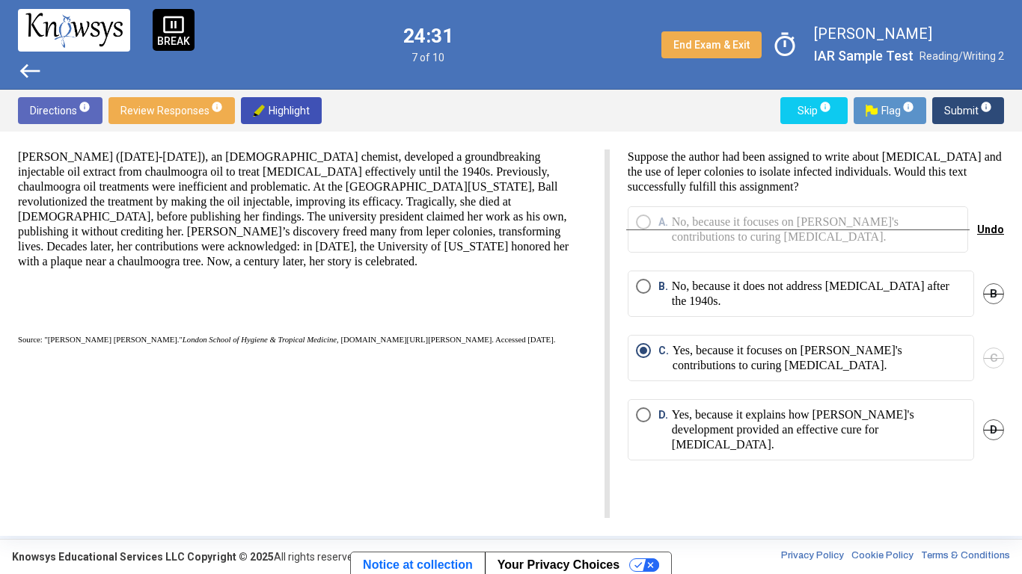
click at [989, 222] on div "Undo" at bounding box center [990, 229] width 27 height 46
click at [990, 233] on span "Undo" at bounding box center [990, 230] width 27 height 12
click at [945, 230] on p "No, because it focuses on [PERSON_NAME]'s contributions to curing [MEDICAL_DATA…" at bounding box center [819, 230] width 294 height 30
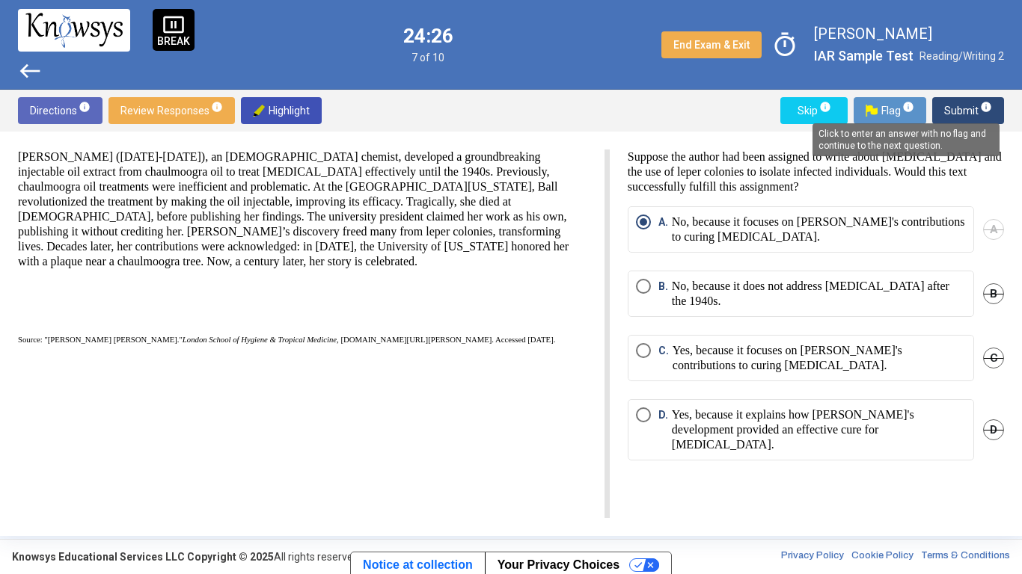
click at [981, 107] on span "info" at bounding box center [986, 107] width 12 height 12
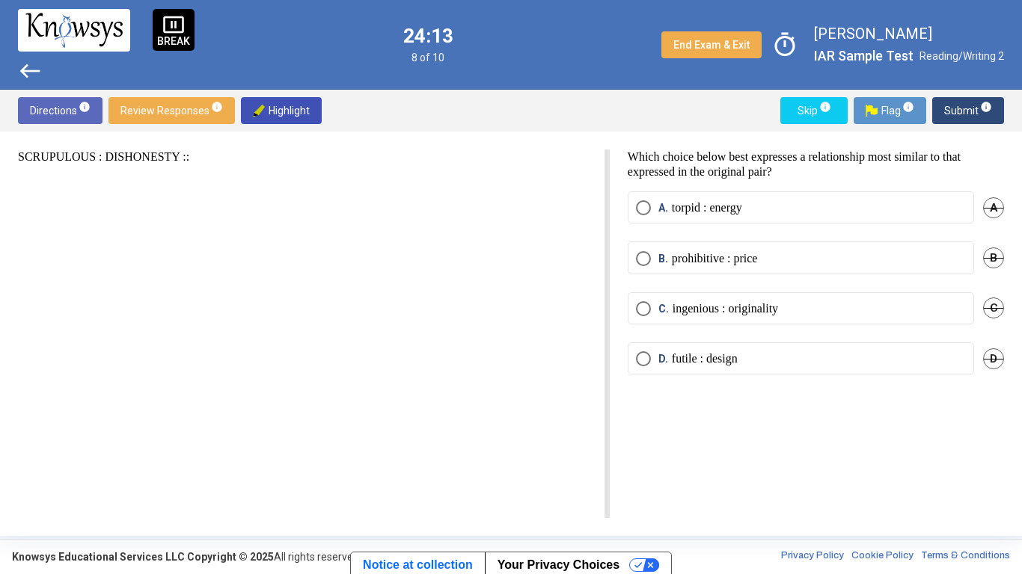
click at [987, 203] on span "A" at bounding box center [993, 207] width 21 height 21
click at [993, 260] on span "B" at bounding box center [993, 258] width 21 height 21
click at [927, 309] on label "C. ingenious : originality" at bounding box center [801, 308] width 330 height 15
click at [978, 103] on sup "info" at bounding box center [984, 107] width 13 height 12
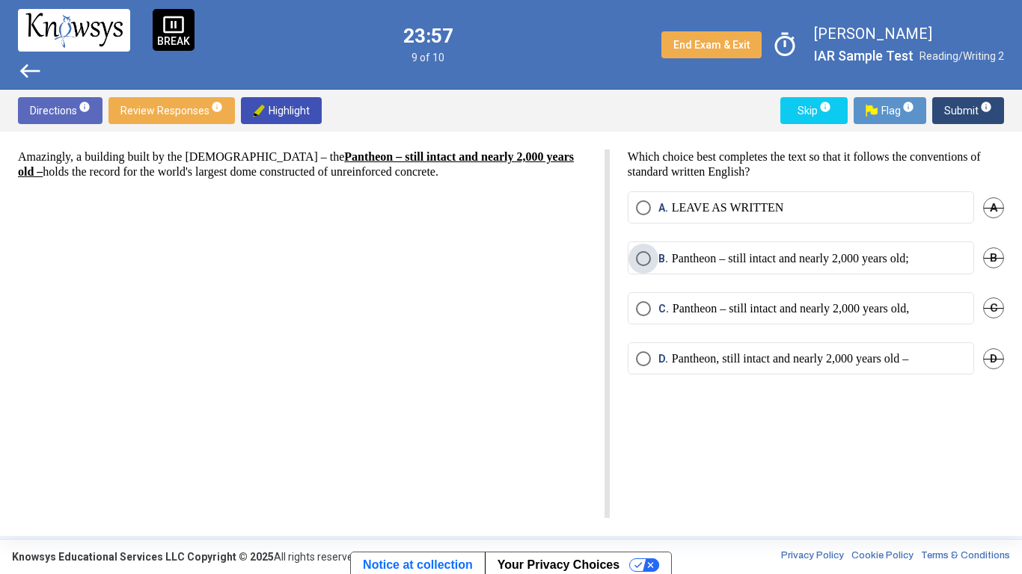
click at [948, 257] on label "B. Pantheon – still intact and nearly 2,000 years old;" at bounding box center [801, 258] width 330 height 15
click at [909, 308] on p "Pantheon – still intact and nearly 2,000 years old," at bounding box center [790, 308] width 236 height 15
click at [909, 265] on p "Pantheon – still intact and nearly 2,000 years old;" at bounding box center [790, 258] width 237 height 15
click at [954, 105] on span "Submit info" at bounding box center [968, 110] width 48 height 27
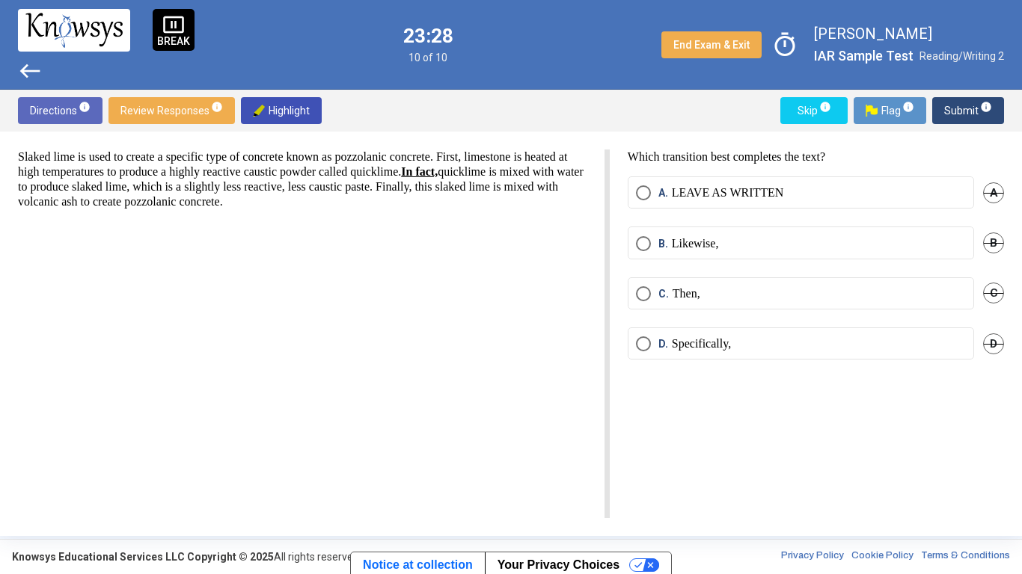
click at [669, 344] on span "D." at bounding box center [664, 344] width 13 height 15
click at [674, 297] on p "Then," at bounding box center [686, 293] width 28 height 15
click at [946, 107] on span "Submit info" at bounding box center [968, 110] width 48 height 27
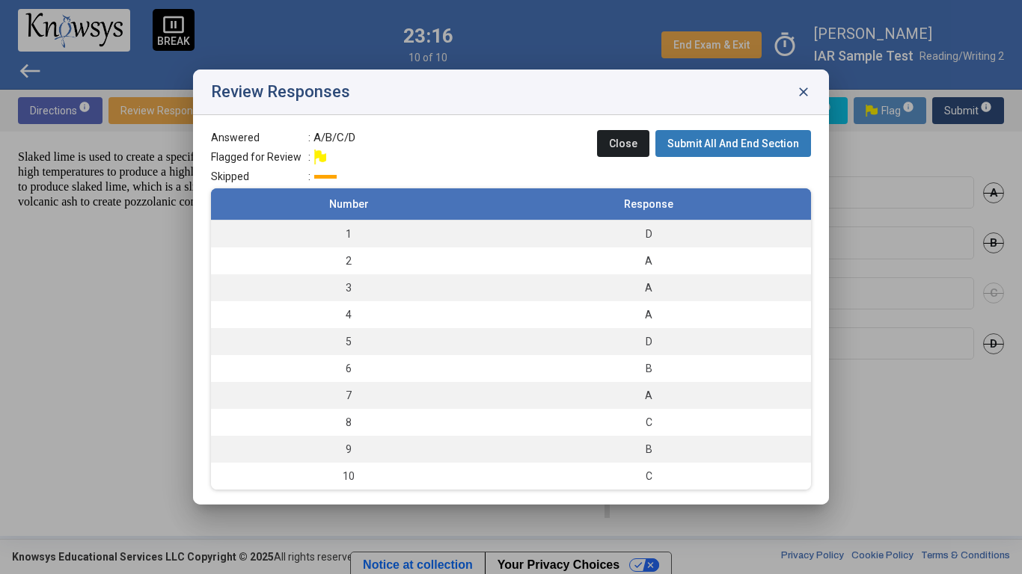
click at [739, 136] on button "Submit All And End Section" at bounding box center [733, 143] width 156 height 27
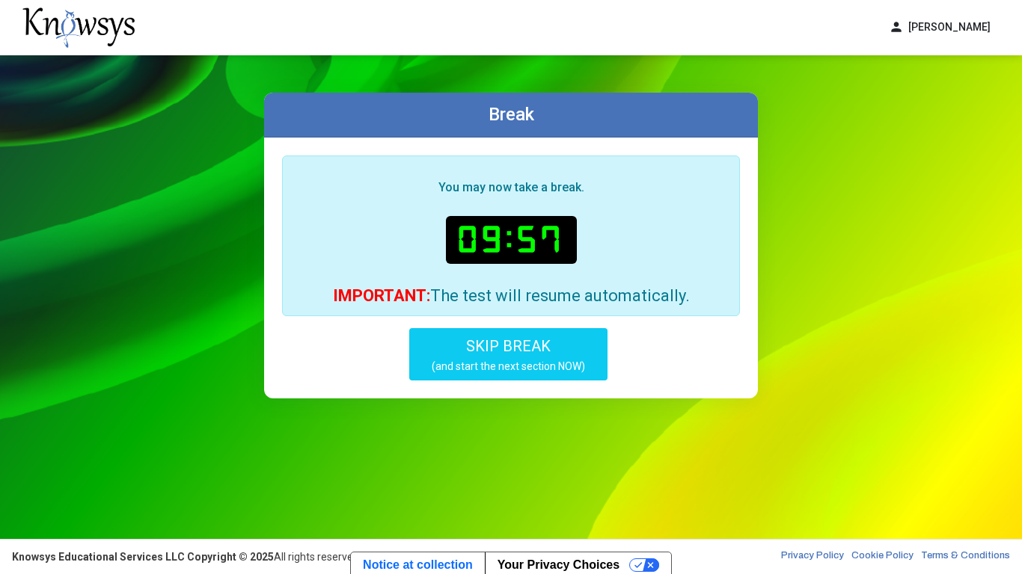
click at [558, 346] on button "SKIP BREAK (and start the next section NOW)" at bounding box center [508, 354] width 198 height 52
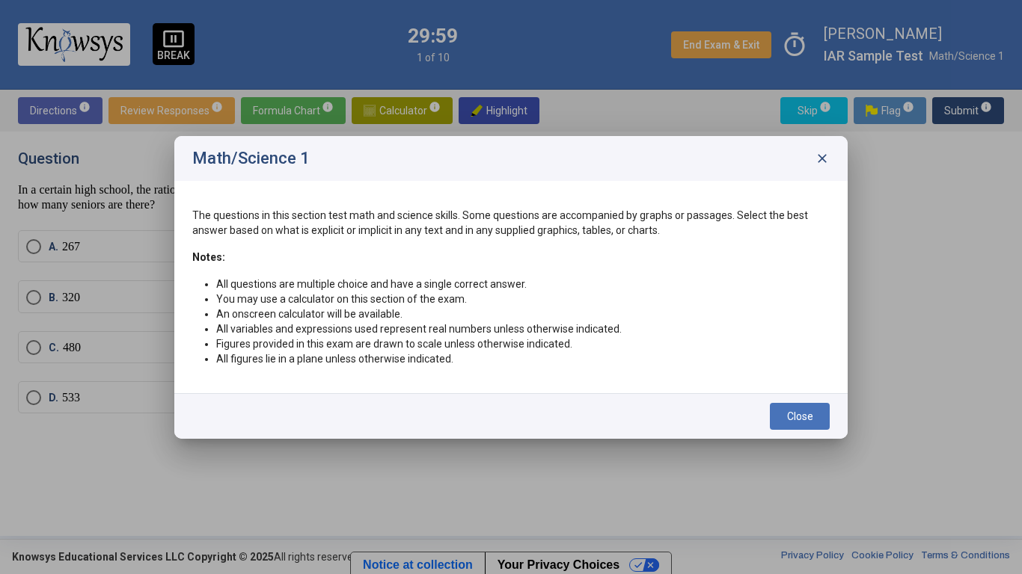
click at [789, 411] on span "Close" at bounding box center [800, 417] width 26 height 12
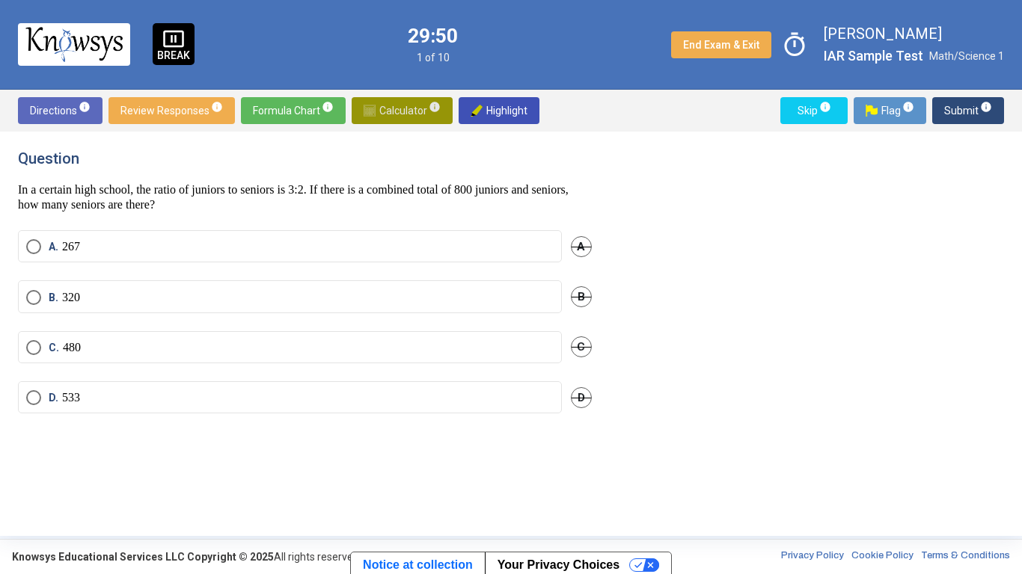
click at [370, 114] on img at bounding box center [370, 111] width 12 height 12
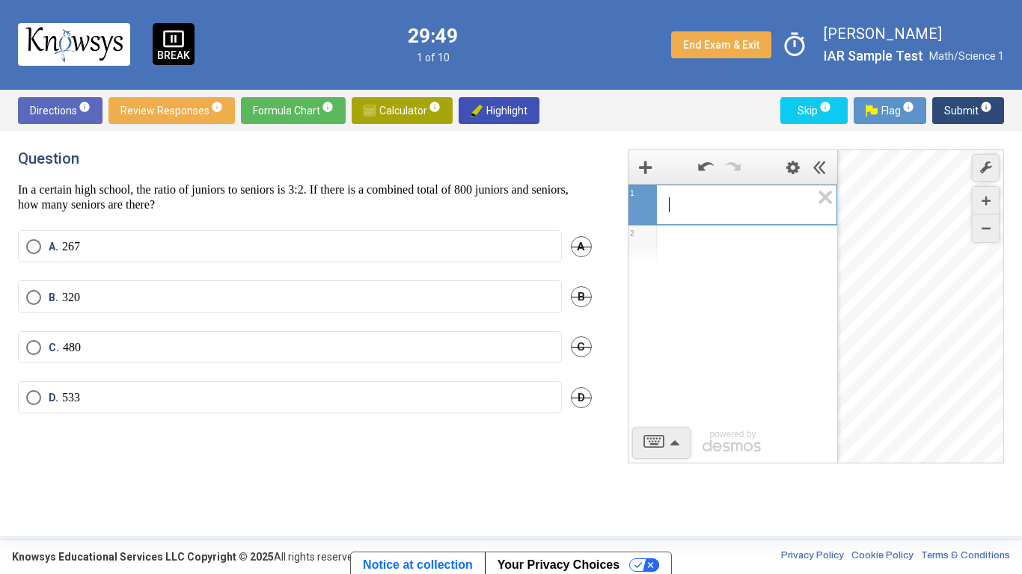
click at [722, 208] on span "​" at bounding box center [739, 205] width 142 height 18
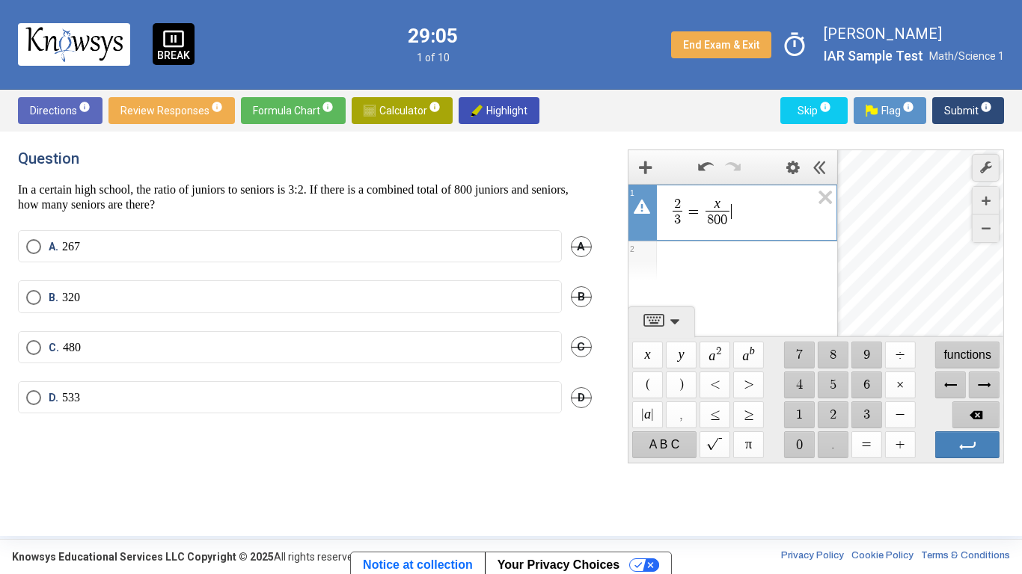
click at [752, 202] on span "2 3 ​ = x 8 0 0 ​ ​" at bounding box center [739, 213] width 142 height 34
click at [731, 199] on span "x 8 0 0 ​" at bounding box center [716, 212] width 29 height 31
click at [726, 203] on span "x ​" at bounding box center [717, 203] width 24 height 13
drag, startPoint x: 768, startPoint y: 217, endPoint x: 634, endPoint y: 206, distance: 134.4
click at [634, 206] on div "**********" at bounding box center [732, 213] width 209 height 58
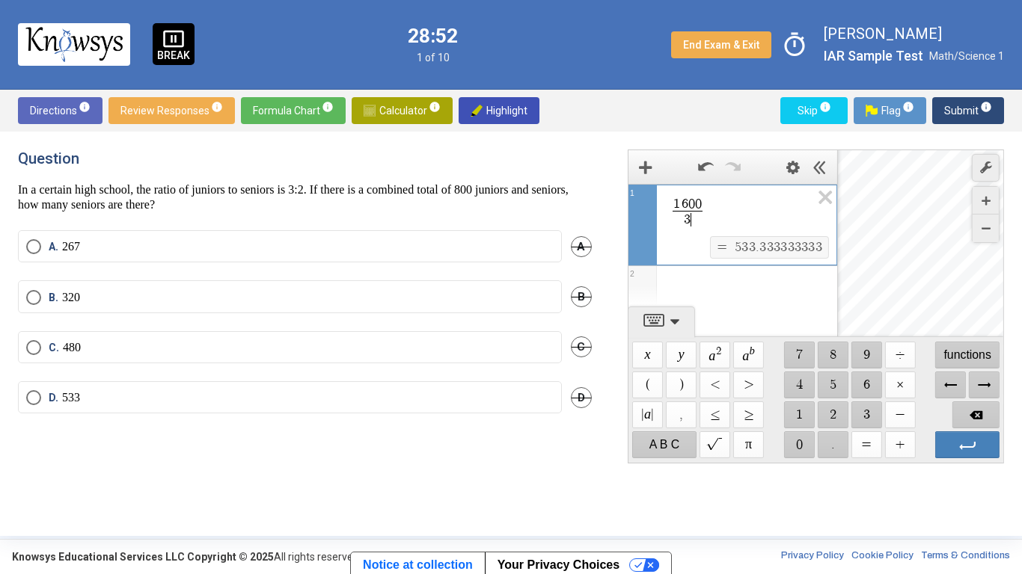
click at [244, 412] on mat-radio-button "D. 533" at bounding box center [290, 397] width 544 height 32
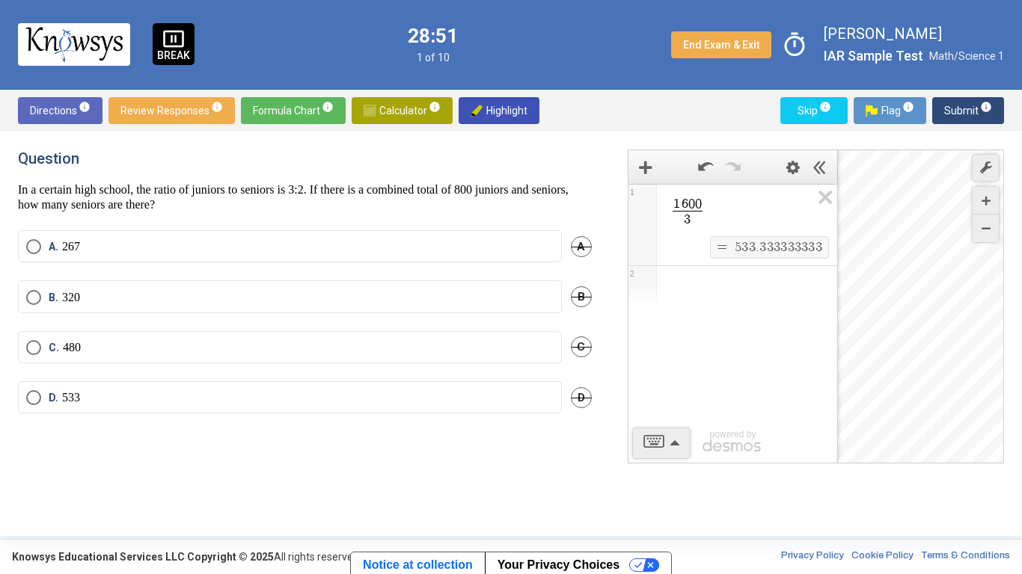
click at [228, 406] on mat-radio-button "D. 533" at bounding box center [290, 397] width 544 height 32
click at [39, 393] on span "Select an option" at bounding box center [33, 397] width 15 height 15
click at [951, 115] on span "Submit info" at bounding box center [968, 110] width 48 height 27
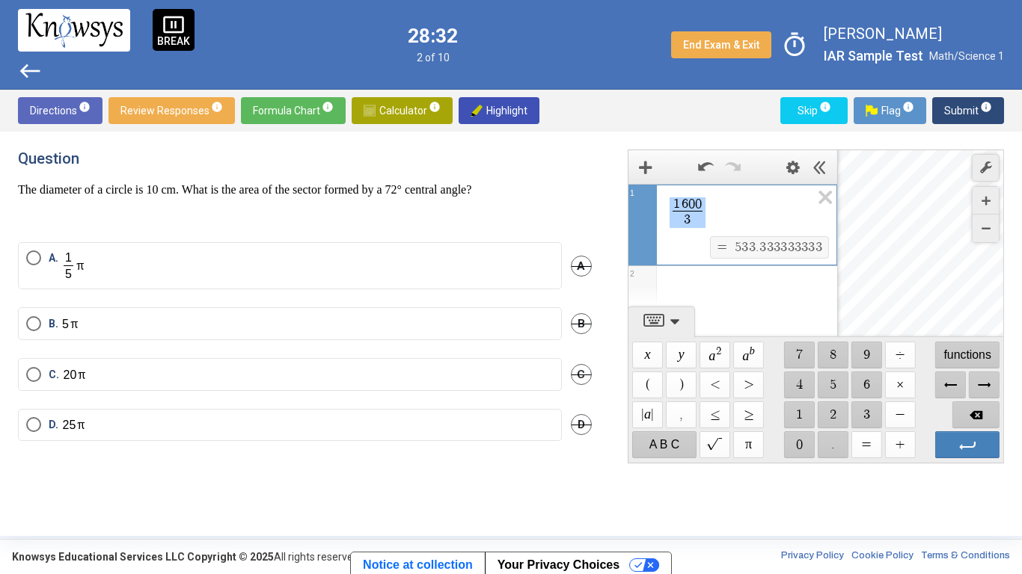
drag, startPoint x: 711, startPoint y: 215, endPoint x: 637, endPoint y: 199, distance: 76.6
click at [637, 199] on div "**********" at bounding box center [732, 225] width 209 height 82
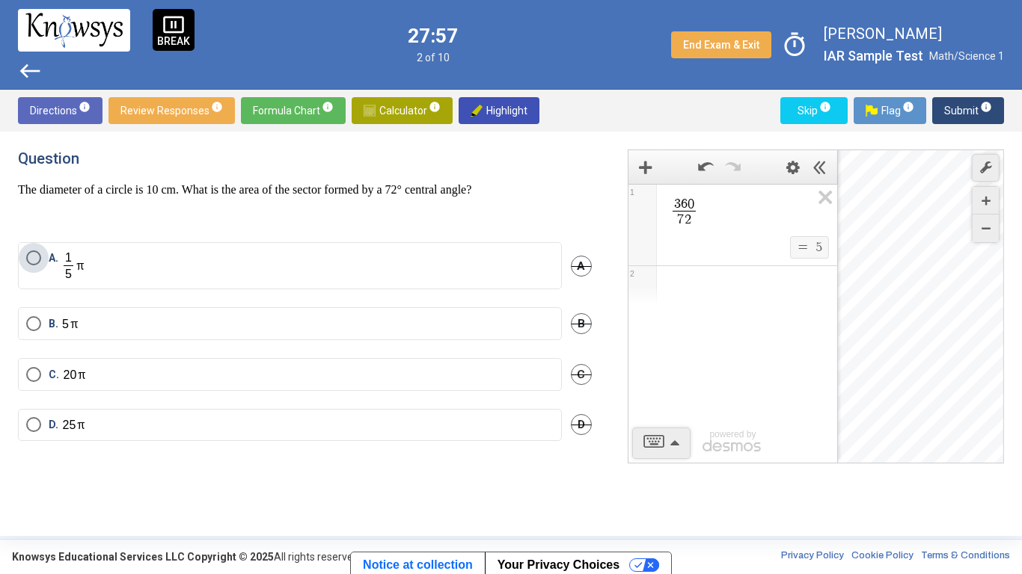
click at [196, 266] on label "A." at bounding box center [289, 266] width 527 height 31
click at [819, 197] on icon "Expression List" at bounding box center [820, 202] width 34 height 34
click at [637, 147] on div "Question The diameter of a circle is 10 cm. What is the area of the sector form…" at bounding box center [511, 334] width 1022 height 405
click at [583, 382] on span "C" at bounding box center [581, 374] width 21 height 21
click at [580, 423] on span "D" at bounding box center [581, 424] width 21 height 21
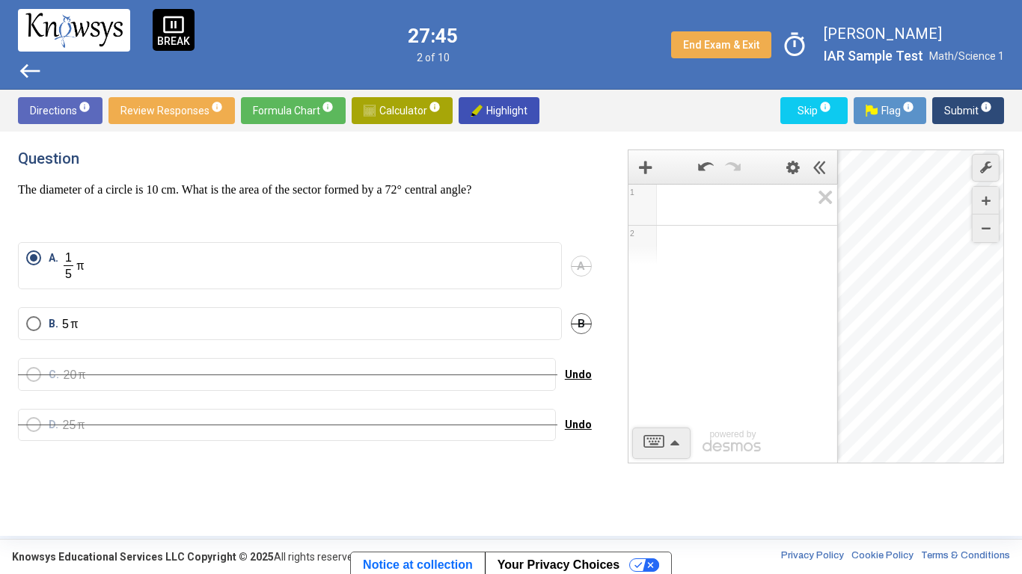
click at [957, 108] on span "Submit info" at bounding box center [968, 110] width 48 height 27
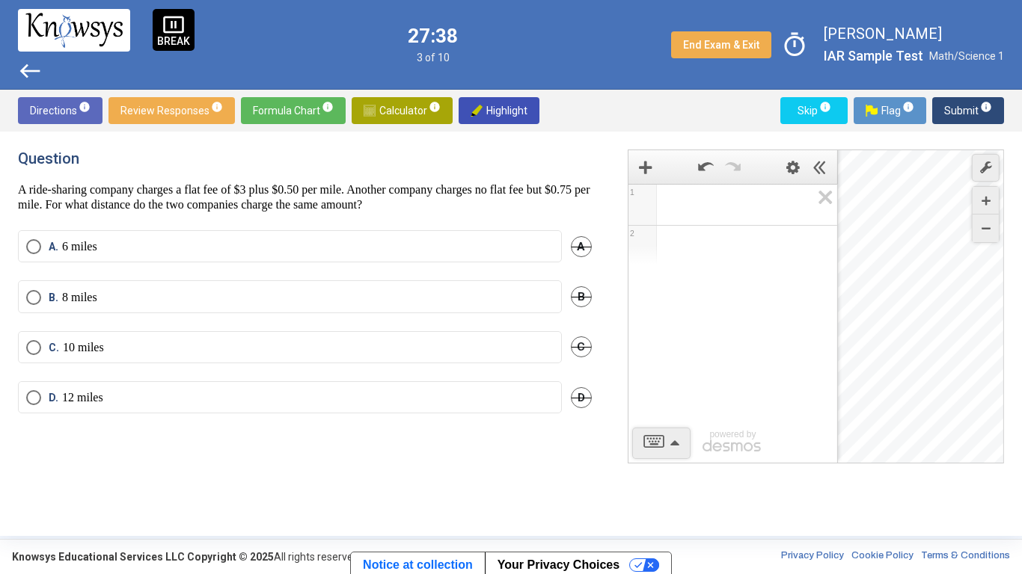
click at [21, 70] on span "west" at bounding box center [30, 71] width 24 height 24
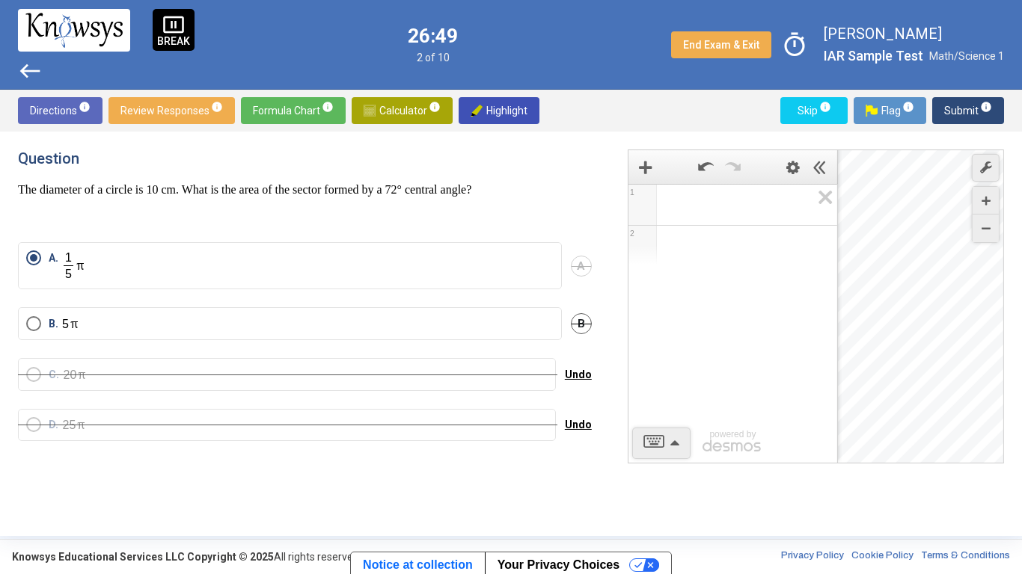
click at [955, 114] on span "Submit info" at bounding box center [968, 110] width 48 height 27
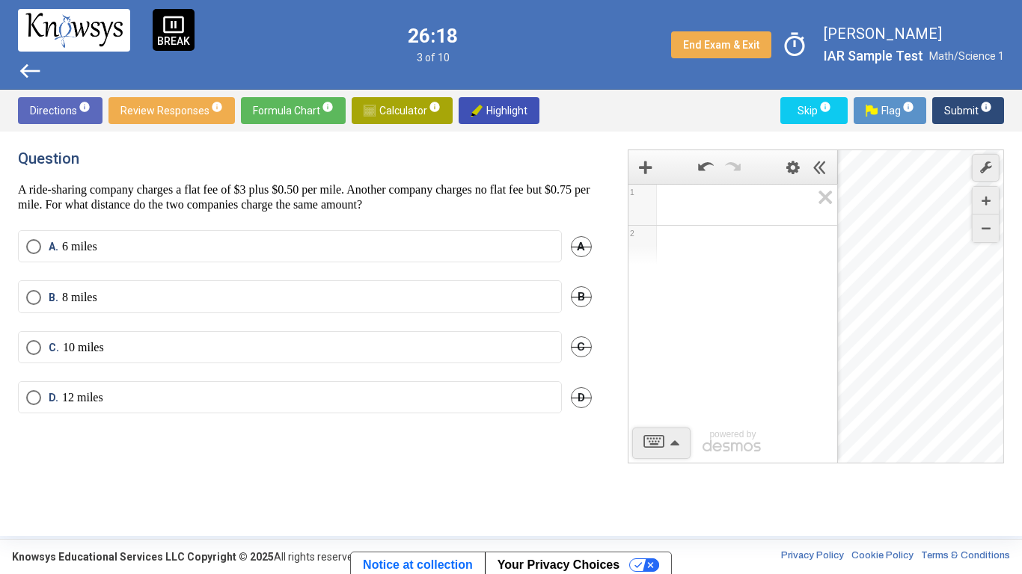
click at [695, 198] on span "Math Input:" at bounding box center [739, 205] width 143 height 18
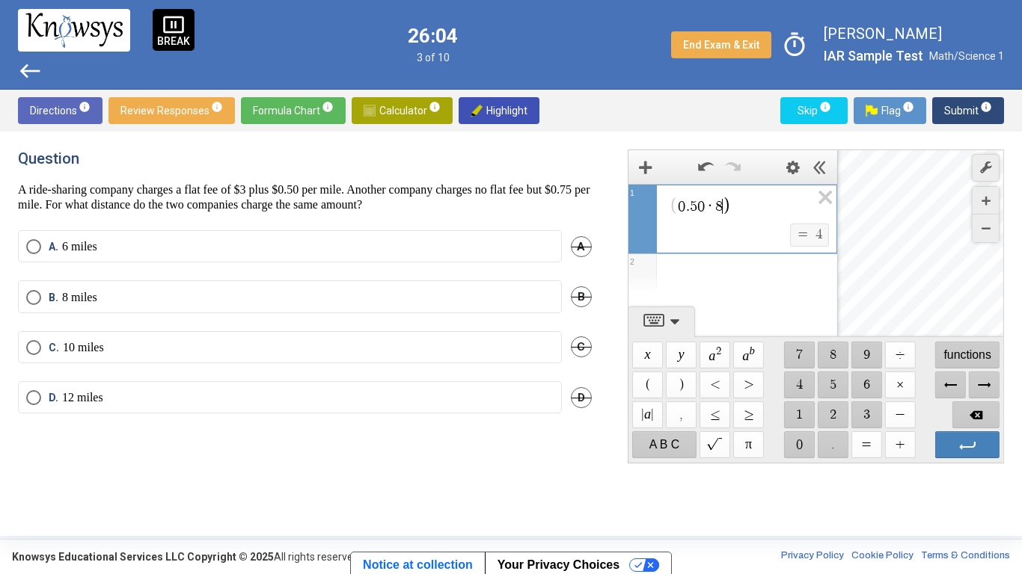
click at [669, 205] on span "0 . 5 0 · 8 ​" at bounding box center [739, 206] width 142 height 21
click at [801, 209] on span "​ 0 . 5 0 · 8" at bounding box center [739, 206] width 142 height 21
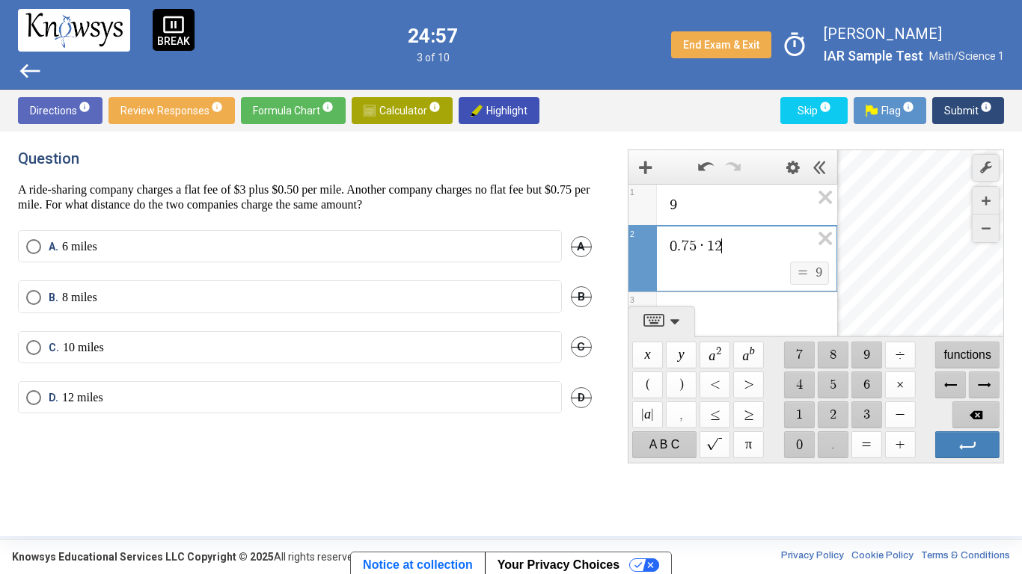
click at [247, 415] on div "D. 12 miles D" at bounding box center [305, 406] width 574 height 50
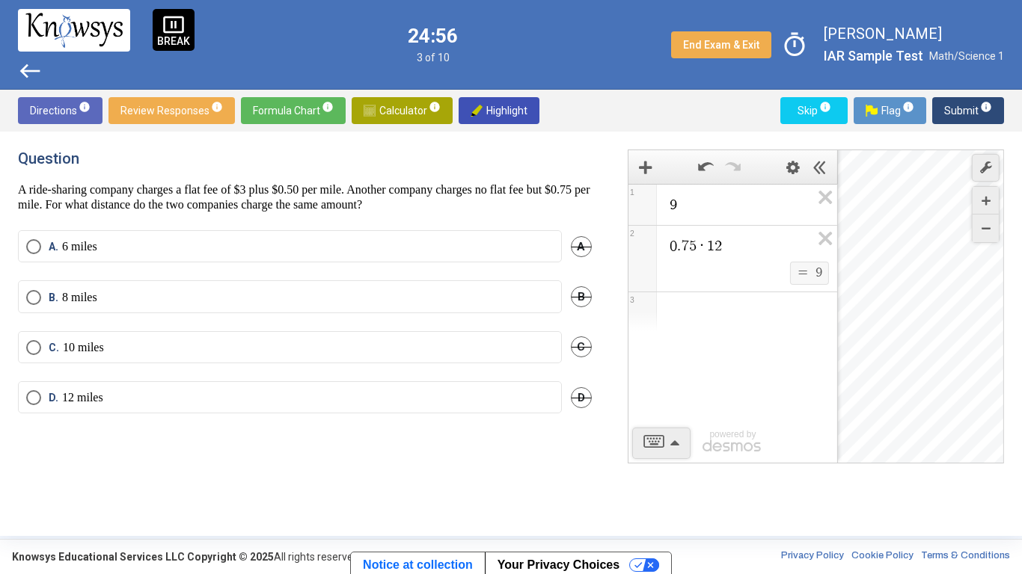
click at [223, 404] on label "D. 12 miles" at bounding box center [289, 397] width 527 height 15
click at [971, 107] on span "Submit info" at bounding box center [968, 110] width 48 height 27
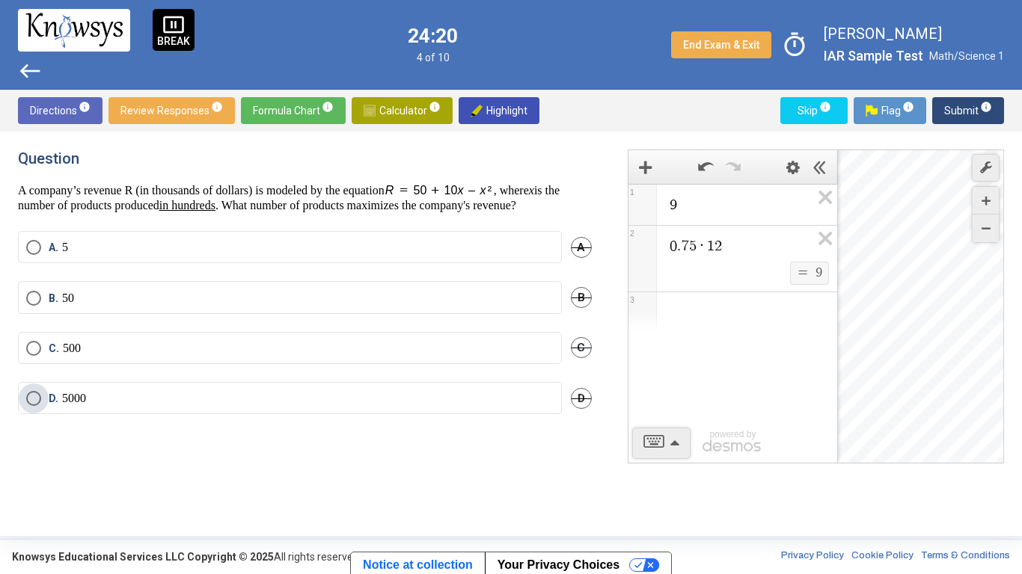
click at [342, 406] on label "D. 5000" at bounding box center [289, 398] width 527 height 15
click at [971, 106] on span "Submit info" at bounding box center [968, 110] width 48 height 27
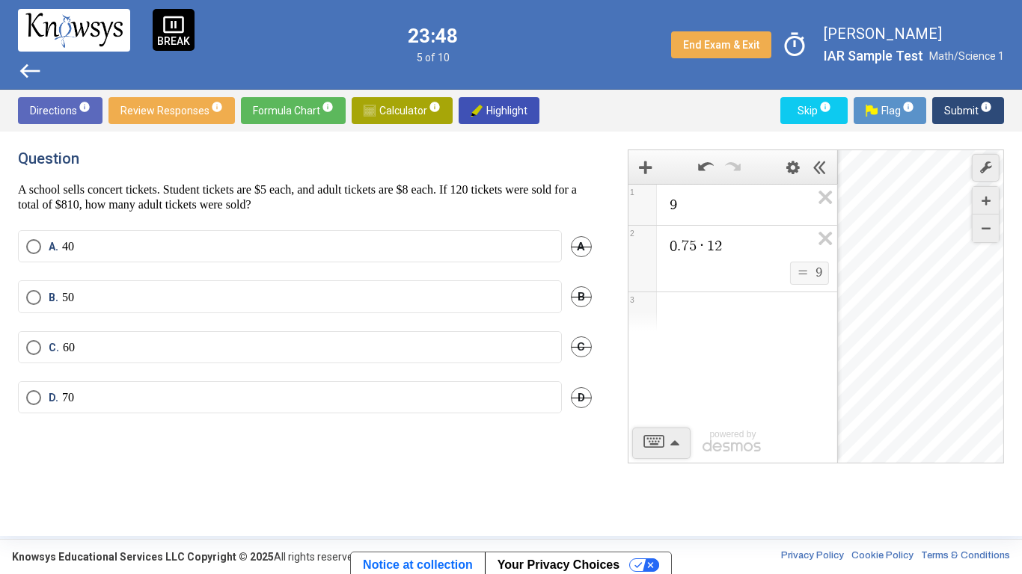
click at [187, 22] on div "pause_presentation BREAK" at bounding box center [174, 30] width 42 height 42
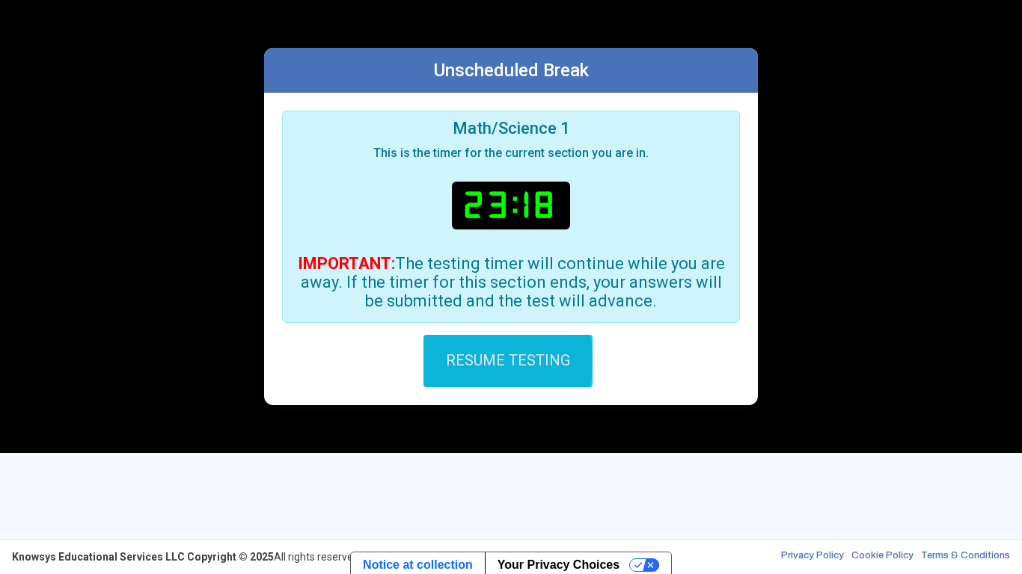
click at [501, 361] on span "RESUME TESTING" at bounding box center [508, 360] width 124 height 18
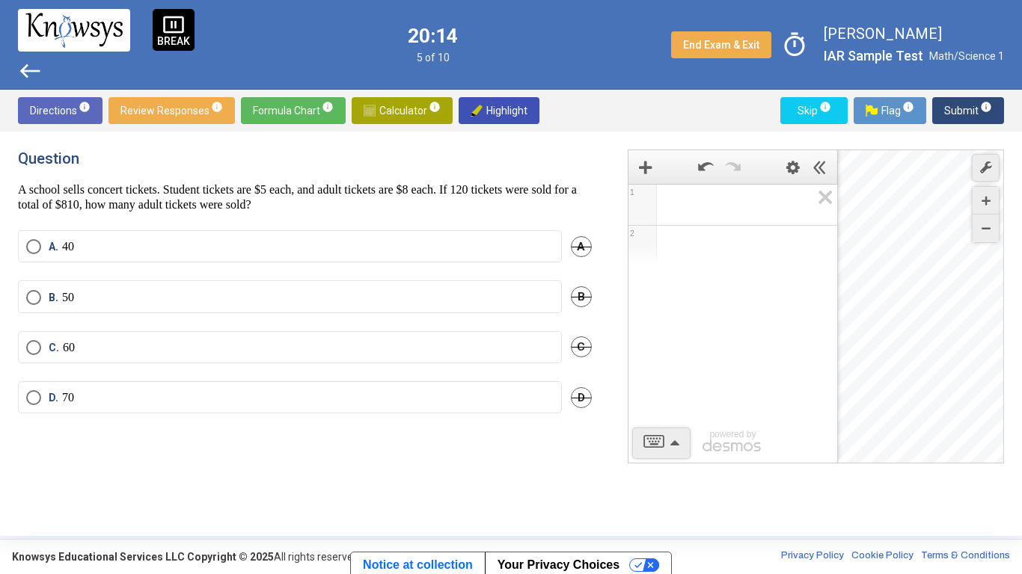
click at [588, 241] on span "A" at bounding box center [581, 246] width 21 height 21
click at [476, 355] on label "C. 60" at bounding box center [289, 347] width 527 height 15
click at [960, 108] on span "Submit info" at bounding box center [968, 110] width 48 height 27
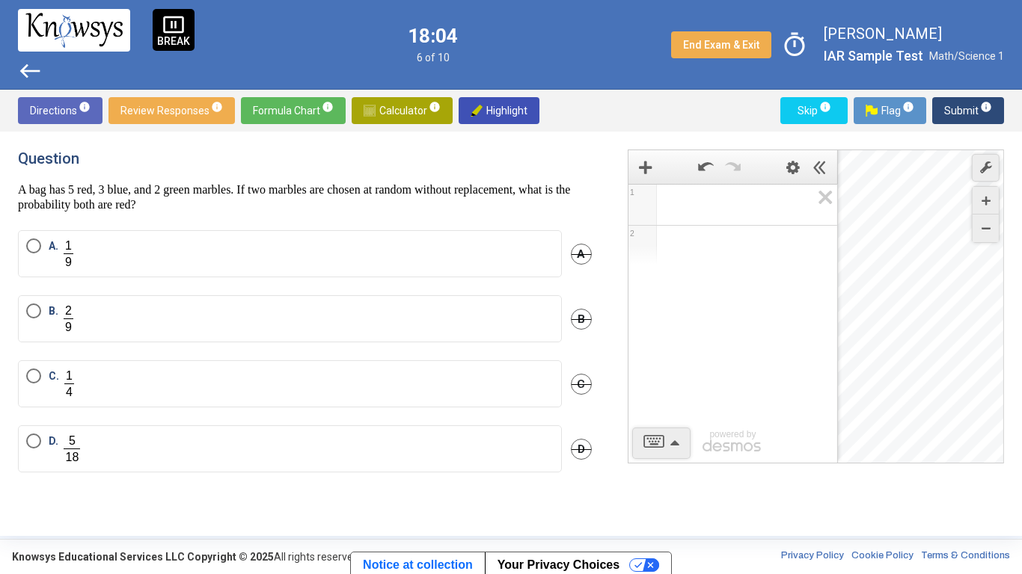
click at [153, 270] on mat-radio-button "A." at bounding box center [290, 253] width 544 height 47
click at [47, 253] on span "A." at bounding box center [58, 254] width 34 height 31
click at [962, 107] on span "Submit info" at bounding box center [968, 110] width 48 height 27
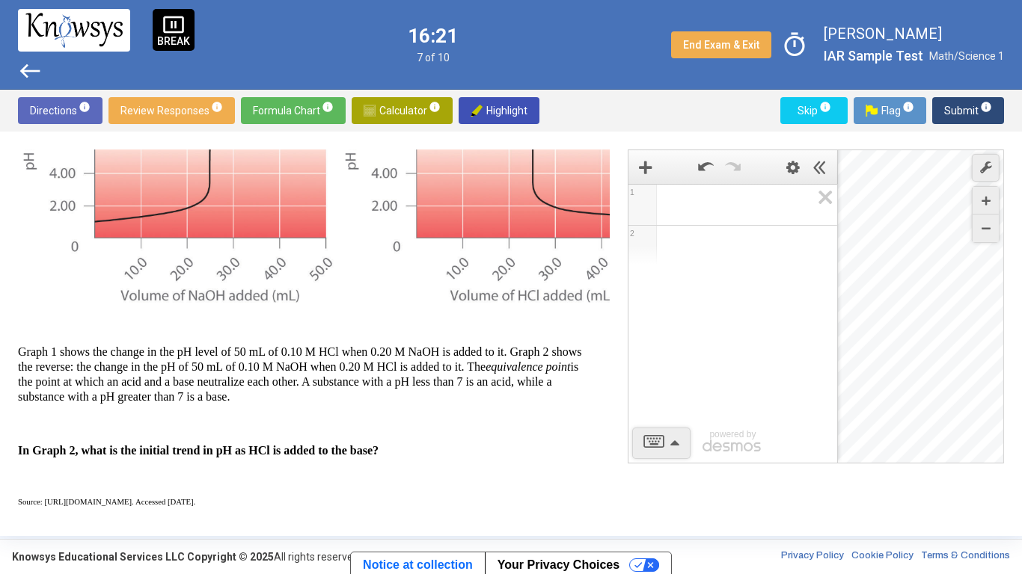
click at [413, 375] on p "Graph 1 shows the change in the pH level of 50 mL of 0.10 M HCl when 0.20 M NaO…" at bounding box center [305, 375] width 574 height 60
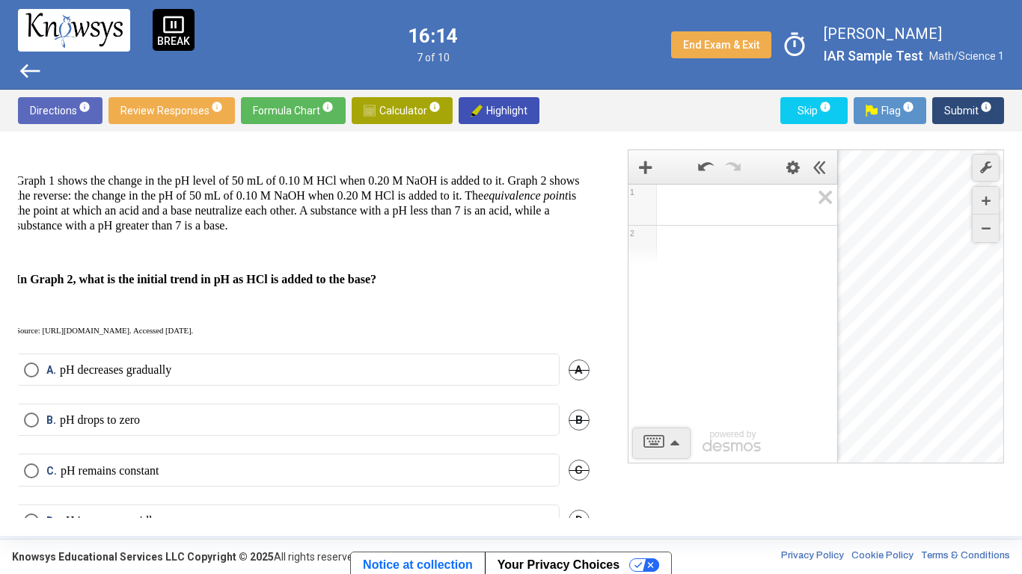
scroll to position [381, 4]
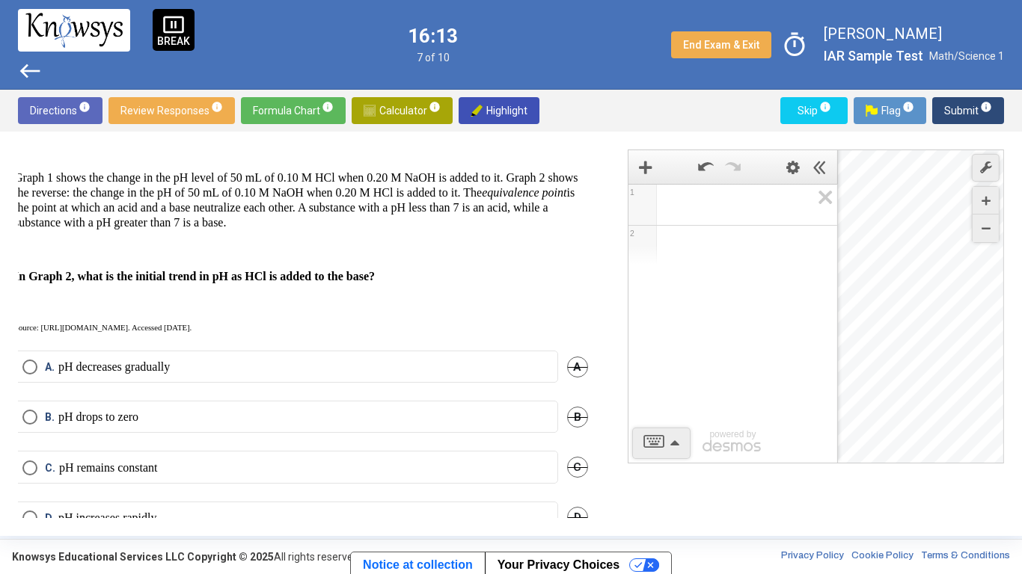
click at [350, 363] on label "A. pH decreases gradually" at bounding box center [285, 367] width 527 height 15
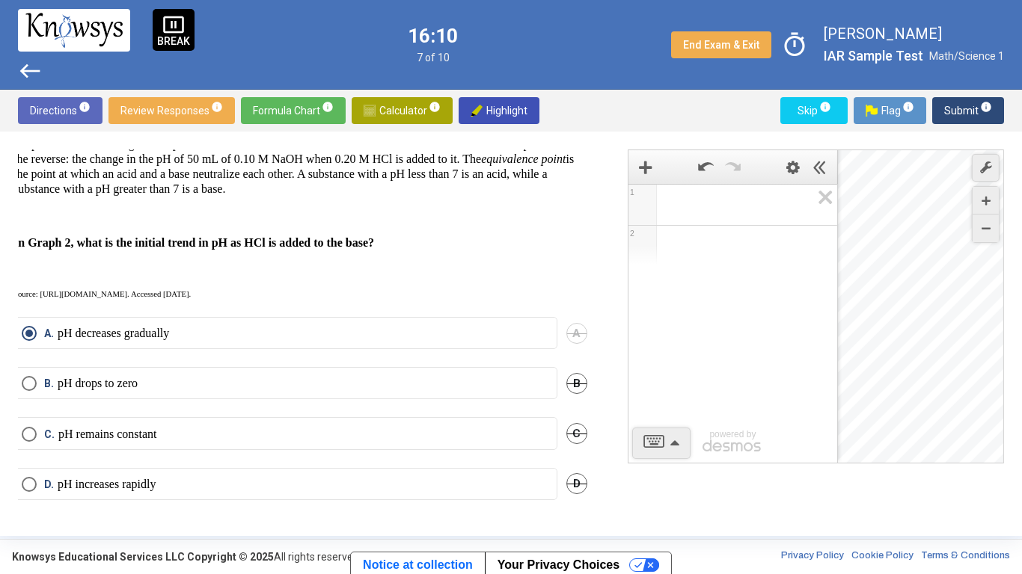
scroll to position [421, 4]
click at [247, 329] on label "A. pH decreases gradually" at bounding box center [285, 333] width 527 height 15
click at [566, 479] on span "D" at bounding box center [576, 483] width 21 height 21
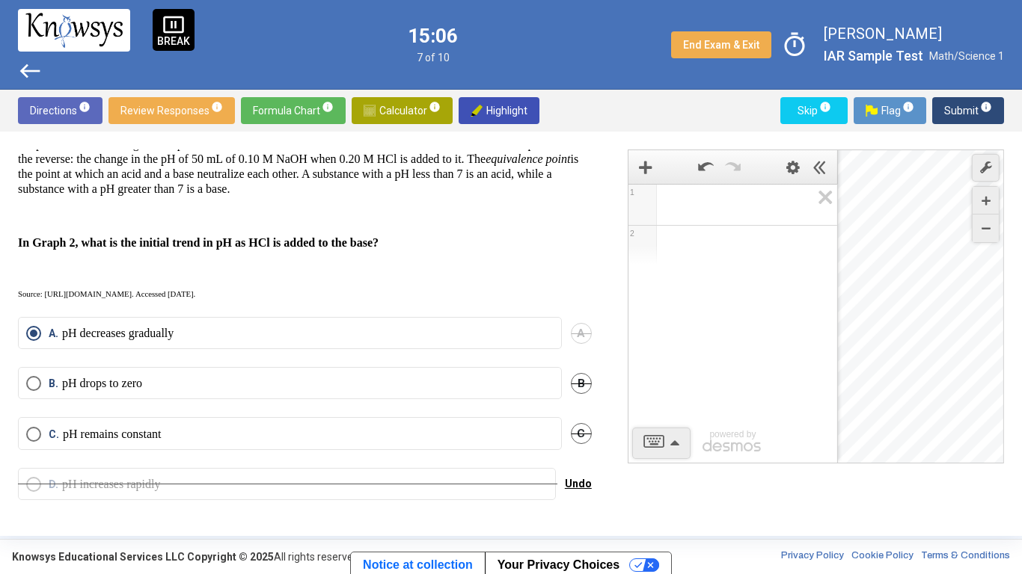
scroll to position [419, 0]
click at [350, 361] on div "A. pH decreases gradually A" at bounding box center [305, 342] width 574 height 50
click at [573, 434] on span "C" at bounding box center [581, 433] width 21 height 21
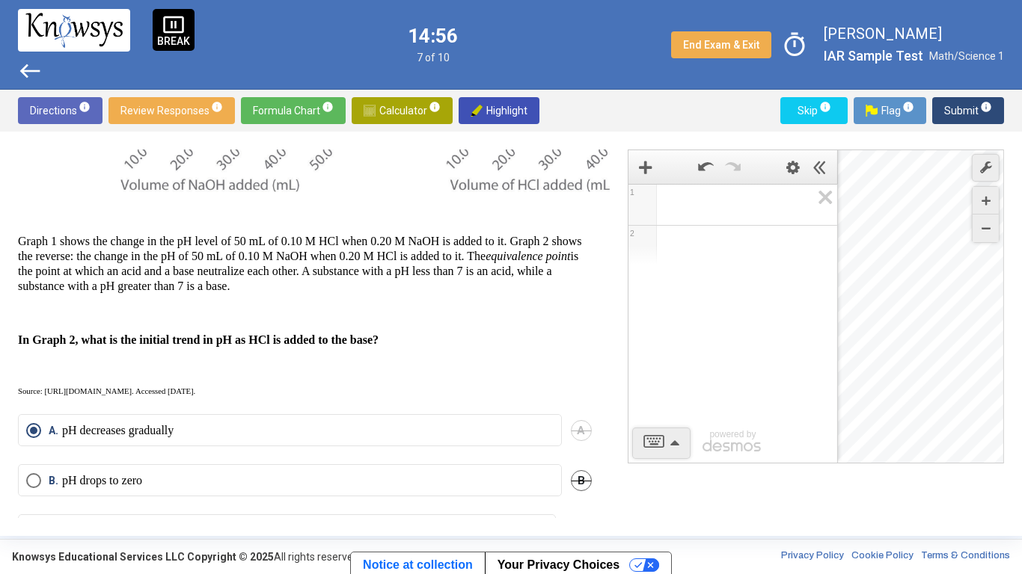
scroll to position [321, 1]
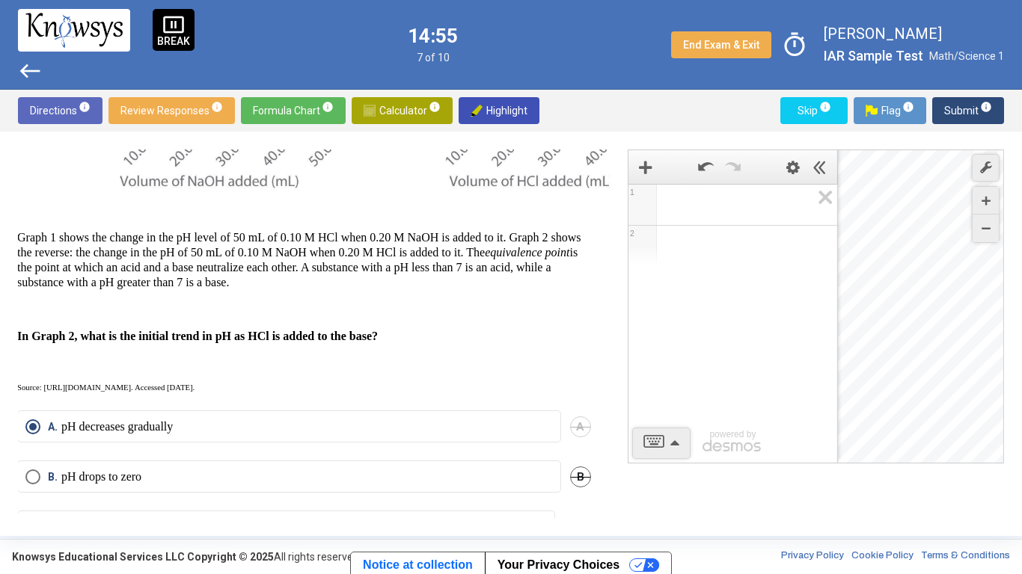
click at [376, 470] on label "B. pH drops to zero" at bounding box center [288, 477] width 527 height 15
click at [966, 103] on span "Submit info" at bounding box center [968, 110] width 48 height 27
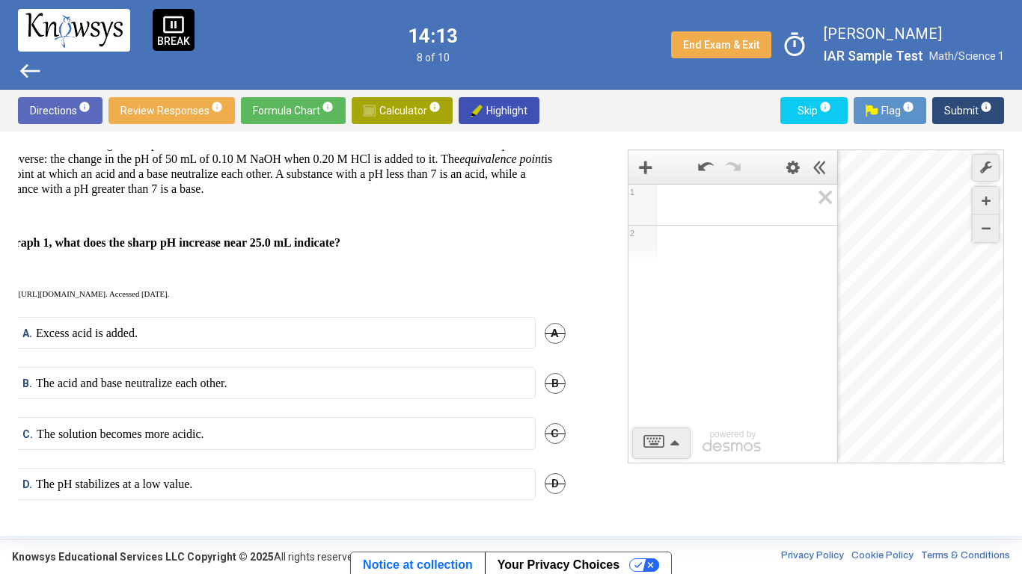
scroll to position [423, 0]
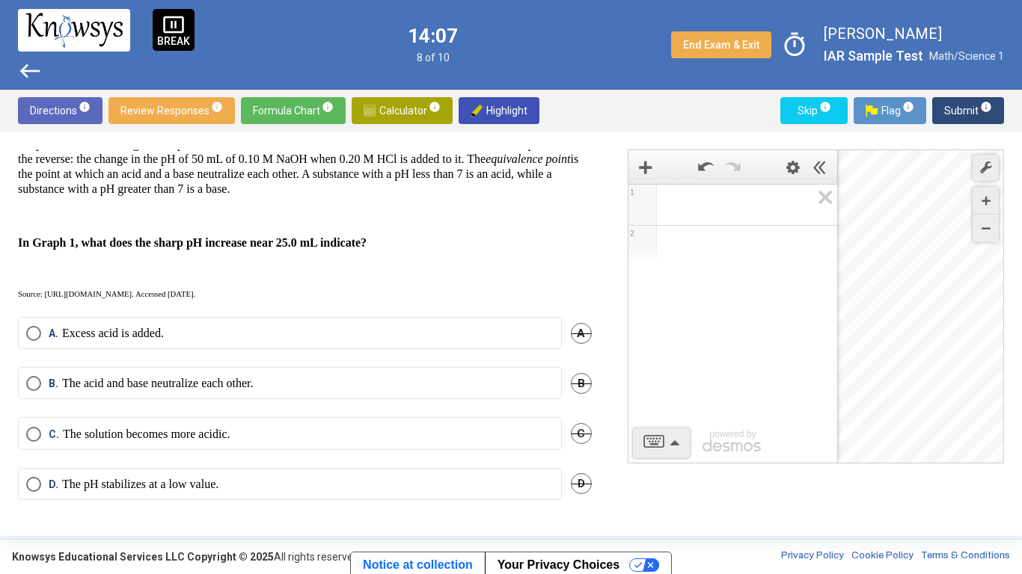
click at [577, 476] on span "D" at bounding box center [581, 483] width 21 height 21
click at [575, 423] on span "C" at bounding box center [581, 433] width 21 height 21
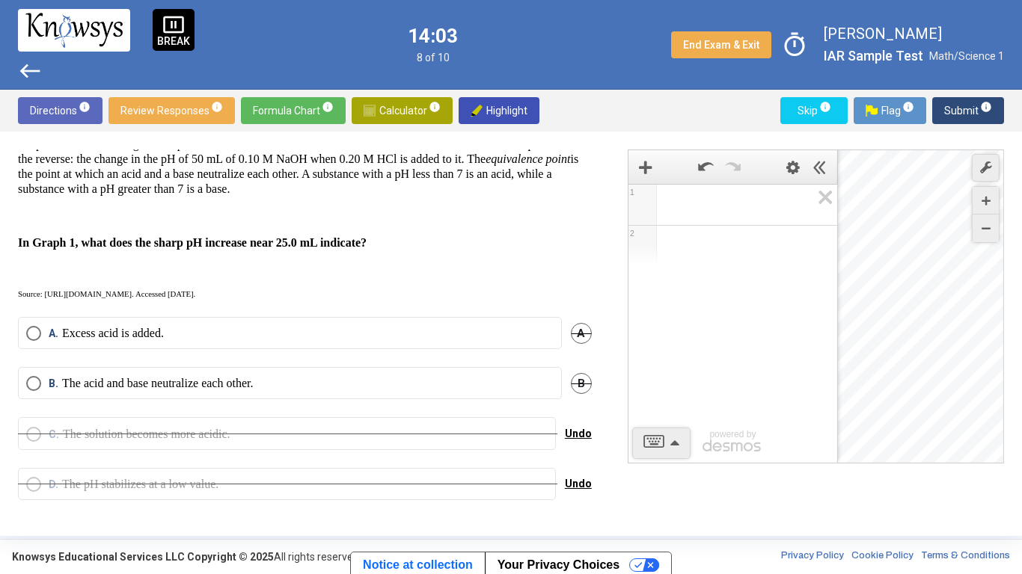
click at [464, 367] on mat-radio-button "B. The acid and base neutralize each other." at bounding box center [290, 383] width 544 height 32
click at [175, 376] on p "The acid and base neutralize each other." at bounding box center [157, 383] width 191 height 15
click at [156, 326] on p "Excess acid is added." at bounding box center [113, 333] width 102 height 15
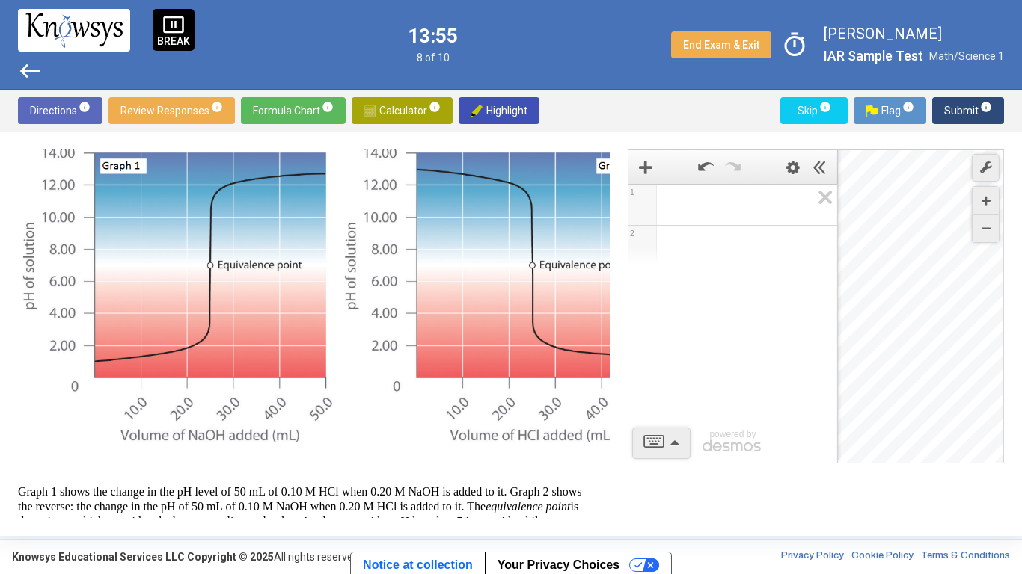
scroll to position [66, 0]
click at [930, 93] on div "Directions info Review Responses info Formula Chart info Calculator info Highli…" at bounding box center [511, 111] width 1022 height 42
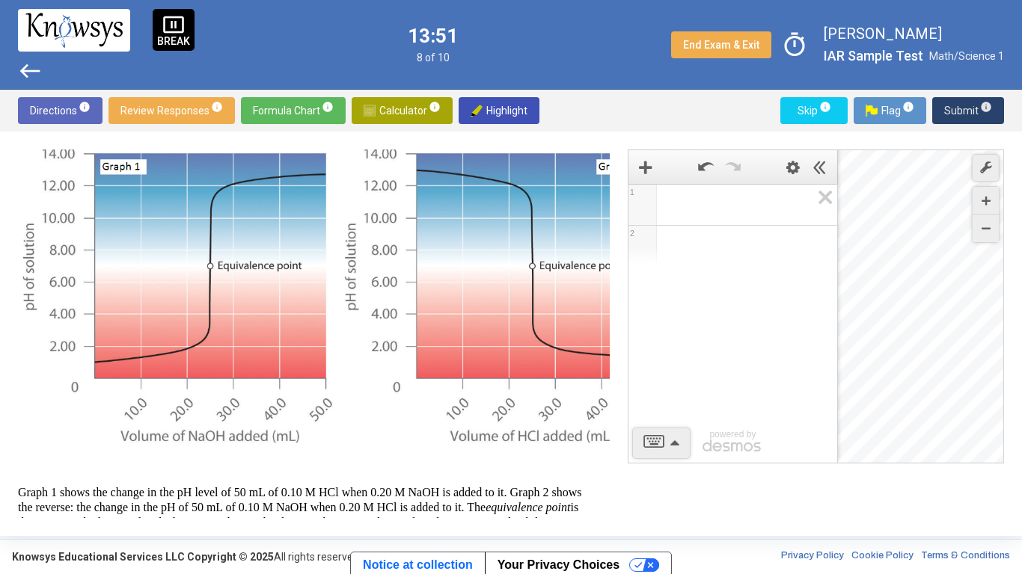
click at [935, 108] on button "Submit info" at bounding box center [968, 110] width 72 height 27
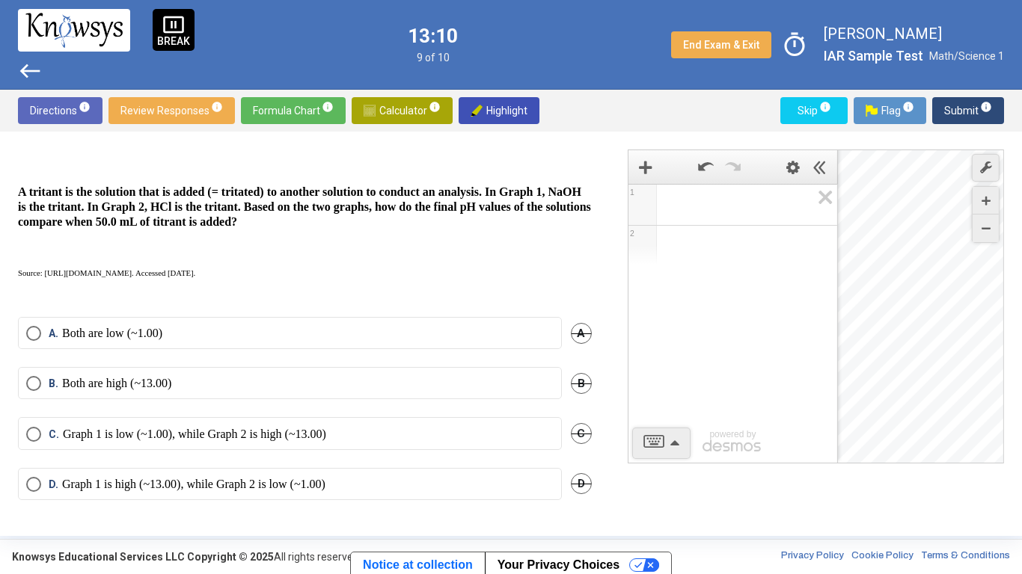
scroll to position [473, 1]
click at [412, 331] on label "A. Both are low (~1.00)" at bounding box center [288, 333] width 527 height 15
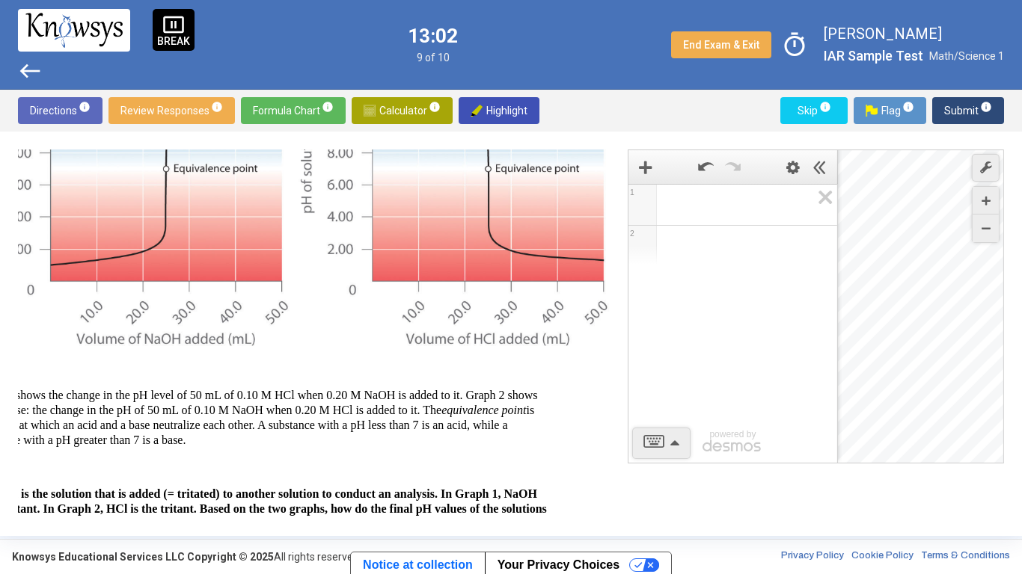
scroll to position [0, 49]
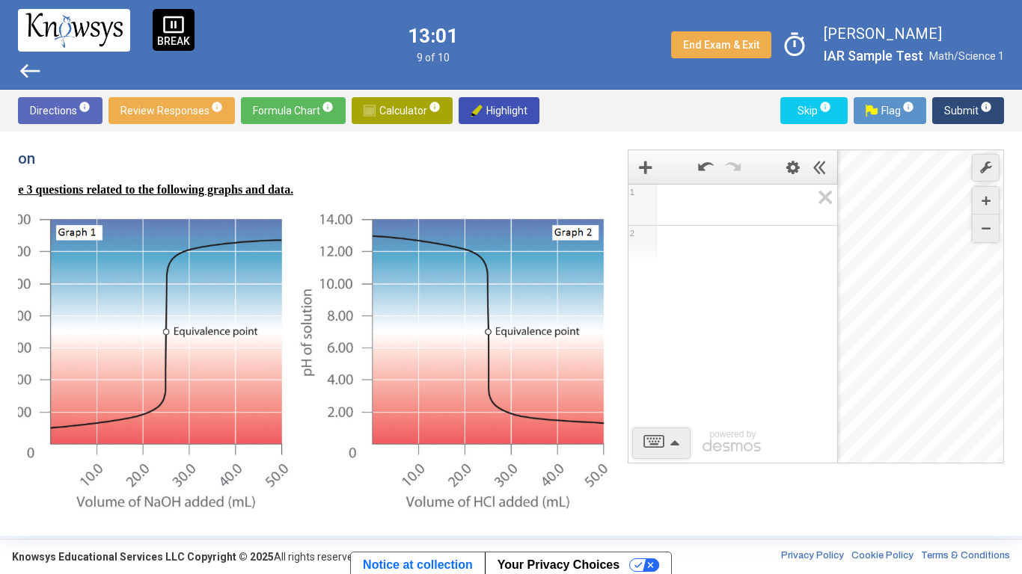
click at [969, 112] on span "Submit info" at bounding box center [968, 110] width 48 height 27
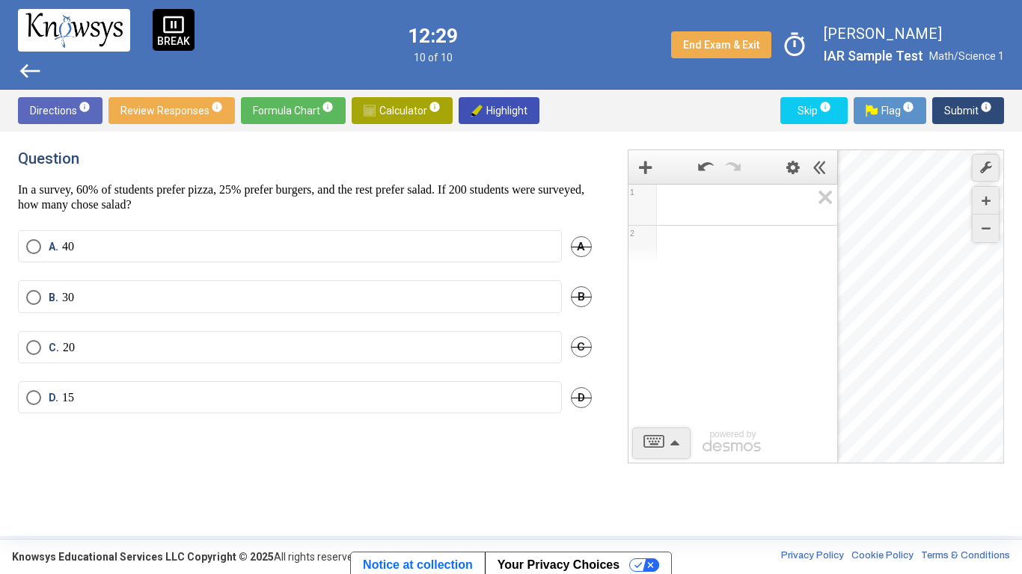
click at [386, 310] on mat-radio-button "B. 30" at bounding box center [290, 296] width 544 height 32
click at [358, 295] on label "B. 30" at bounding box center [289, 297] width 527 height 15
click at [975, 111] on span "Submit info" at bounding box center [968, 110] width 48 height 27
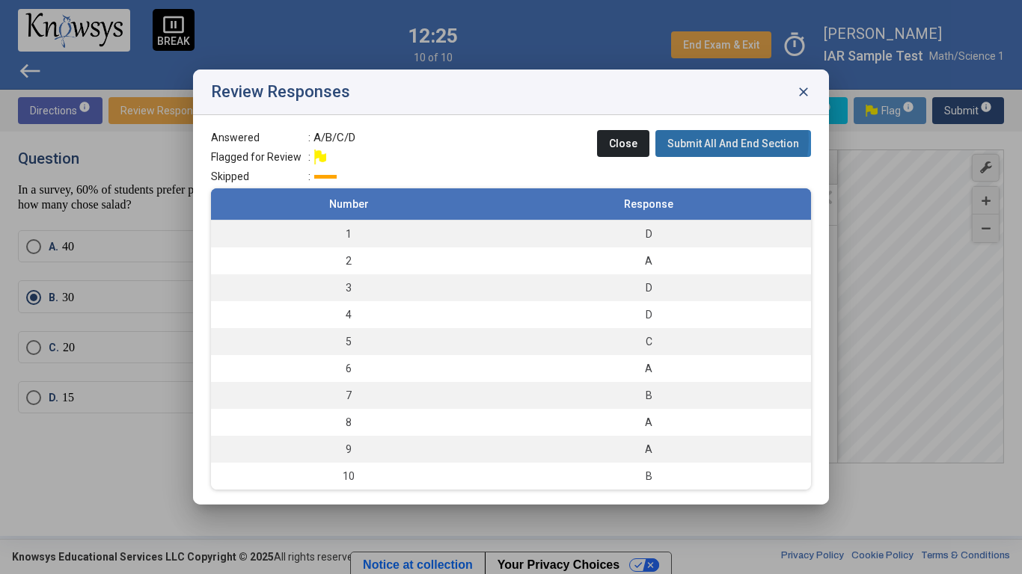
click at [716, 140] on span "Submit All And End Section" at bounding box center [733, 144] width 132 height 12
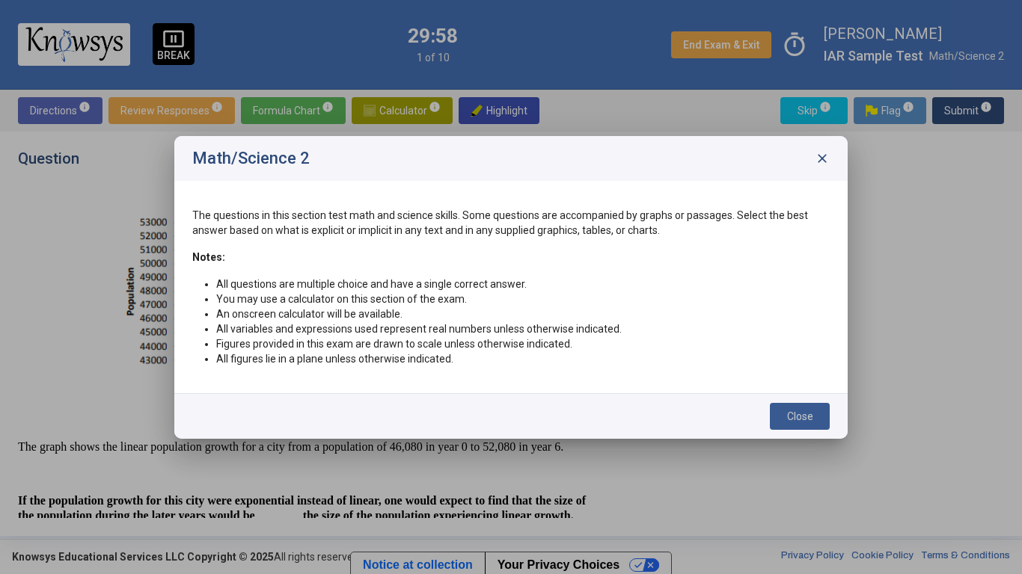
click at [780, 417] on button "Close" at bounding box center [800, 416] width 60 height 27
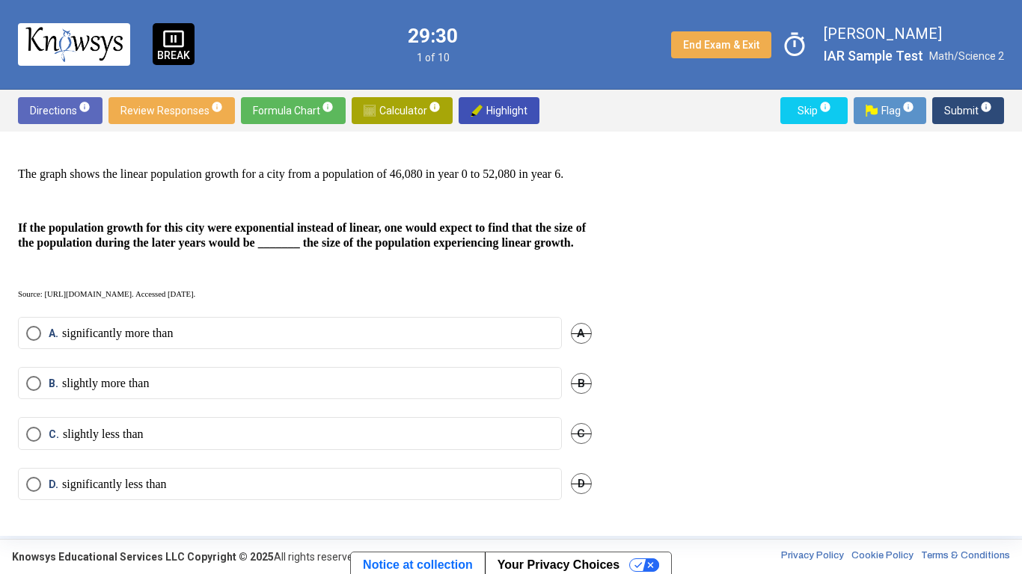
scroll to position [303, 0]
click at [186, 478] on label "D. significantly less than" at bounding box center [289, 484] width 527 height 15
click at [963, 107] on span "Submit info" at bounding box center [968, 110] width 48 height 27
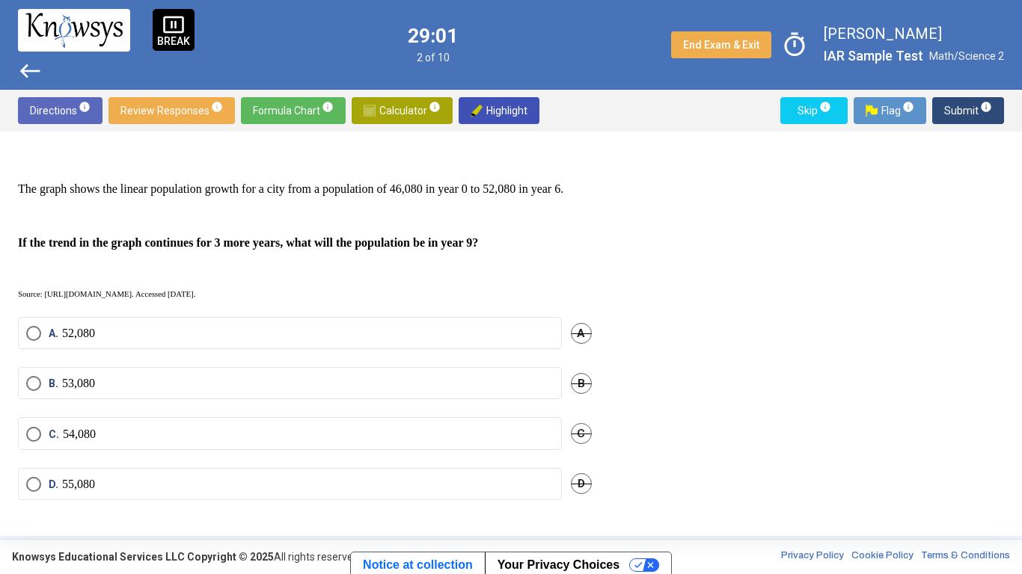
scroll to position [273, 0]
click at [214, 381] on label "B. 53,080" at bounding box center [289, 383] width 527 height 15
click at [572, 328] on span "A" at bounding box center [581, 333] width 21 height 21
click at [339, 386] on label "B. 53,080" at bounding box center [289, 383] width 527 height 15
click at [457, 483] on div "D. 55,080 D" at bounding box center [305, 493] width 574 height 50
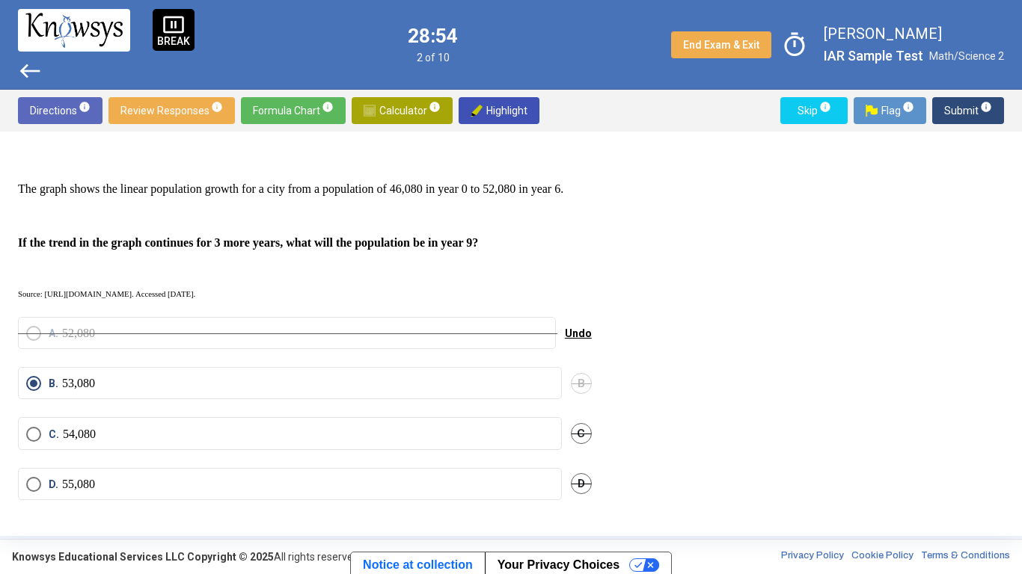
click at [454, 483] on div "D. 55,080 D" at bounding box center [305, 493] width 574 height 50
click at [459, 483] on mat-radio-button "D. 55,080" at bounding box center [290, 484] width 544 height 32
click at [281, 477] on label "D. 55,080" at bounding box center [289, 484] width 527 height 15
click at [571, 378] on span "B" at bounding box center [581, 383] width 21 height 21
click at [942, 111] on button "Submit info" at bounding box center [968, 110] width 72 height 27
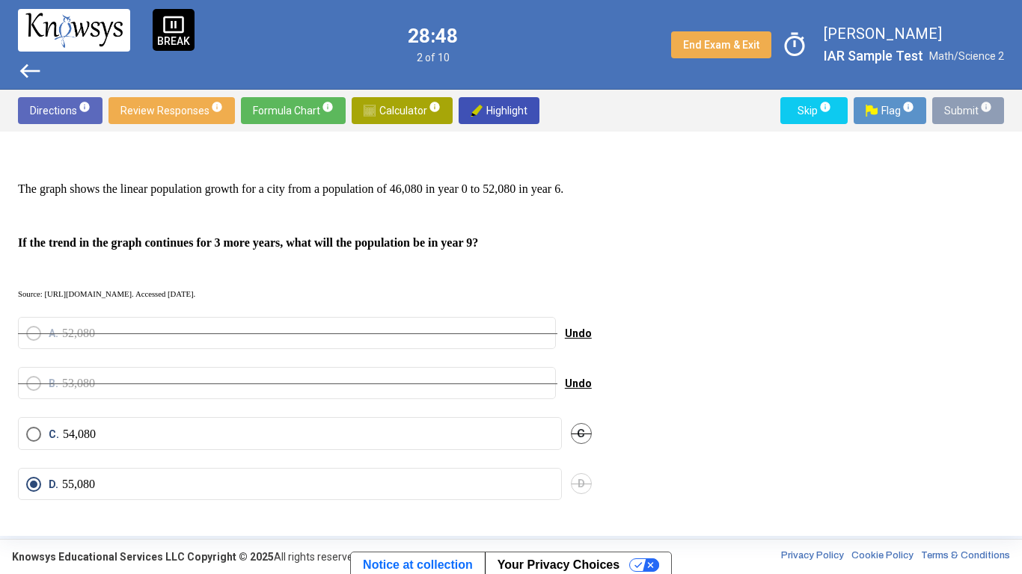
scroll to position [0, 0]
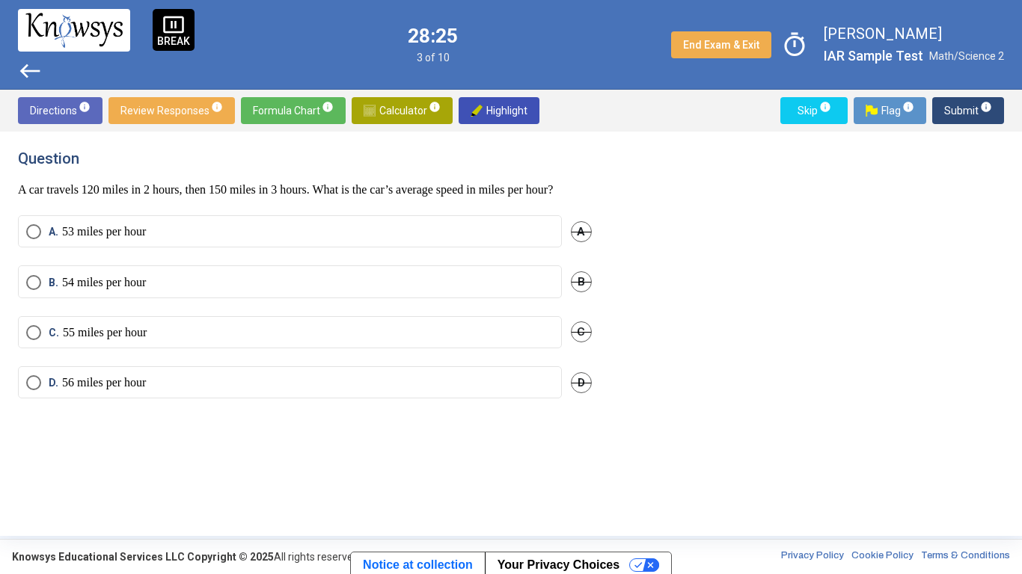
click at [523, 340] on label "C. 55 miles per hour" at bounding box center [289, 332] width 527 height 15
click at [971, 101] on span "Submit info" at bounding box center [968, 110] width 48 height 27
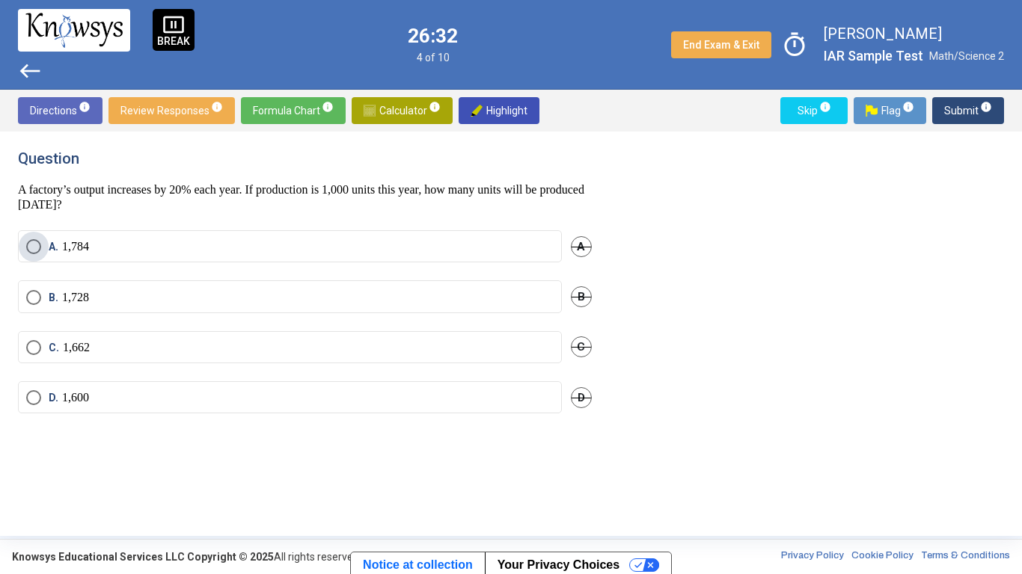
click at [283, 253] on label "A. 1,784" at bounding box center [289, 246] width 527 height 15
click at [971, 102] on span "Submit info" at bounding box center [968, 110] width 48 height 27
click at [384, 248] on label "A. 0" at bounding box center [289, 246] width 527 height 15
click at [954, 108] on span "Submit info" at bounding box center [968, 110] width 48 height 27
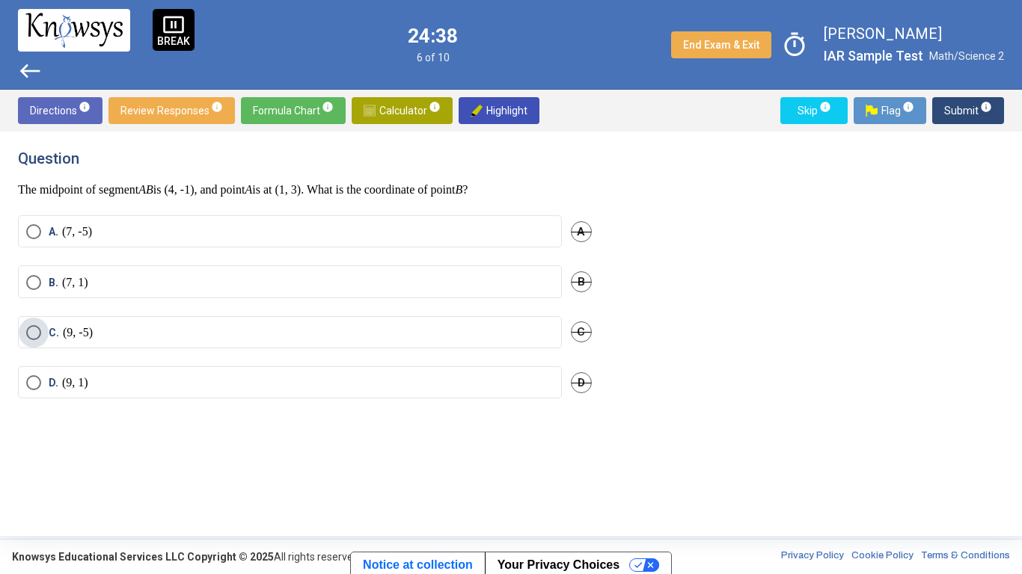
click at [190, 329] on label "C. (9, -5)" at bounding box center [289, 332] width 527 height 15
click at [286, 224] on label "A. (7, -5)" at bounding box center [289, 231] width 527 height 15
click at [957, 100] on span "Submit info" at bounding box center [968, 110] width 48 height 27
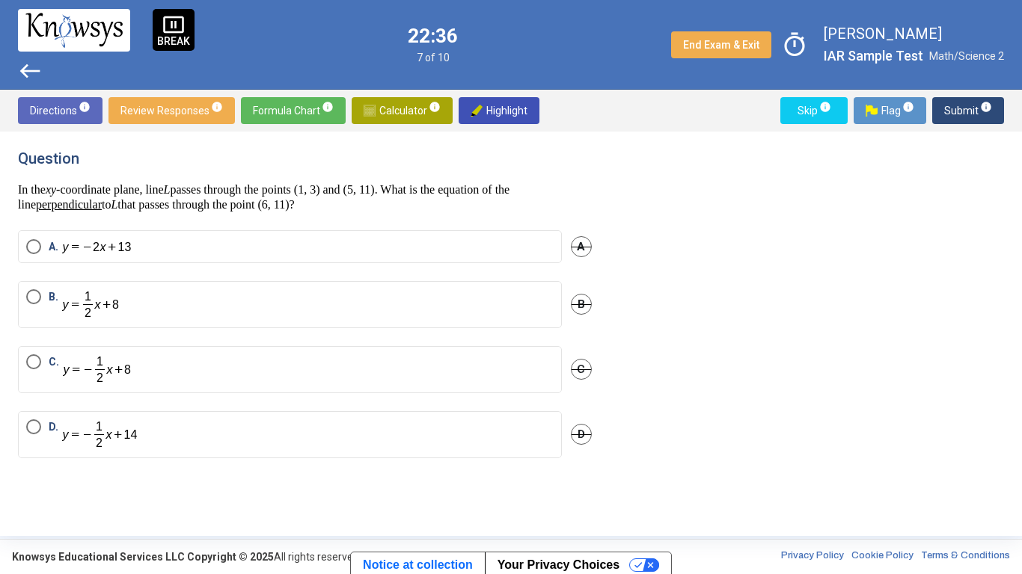
click at [413, 301] on label "B." at bounding box center [289, 304] width 527 height 31
click at [960, 101] on span "Submit info" at bounding box center [968, 110] width 48 height 27
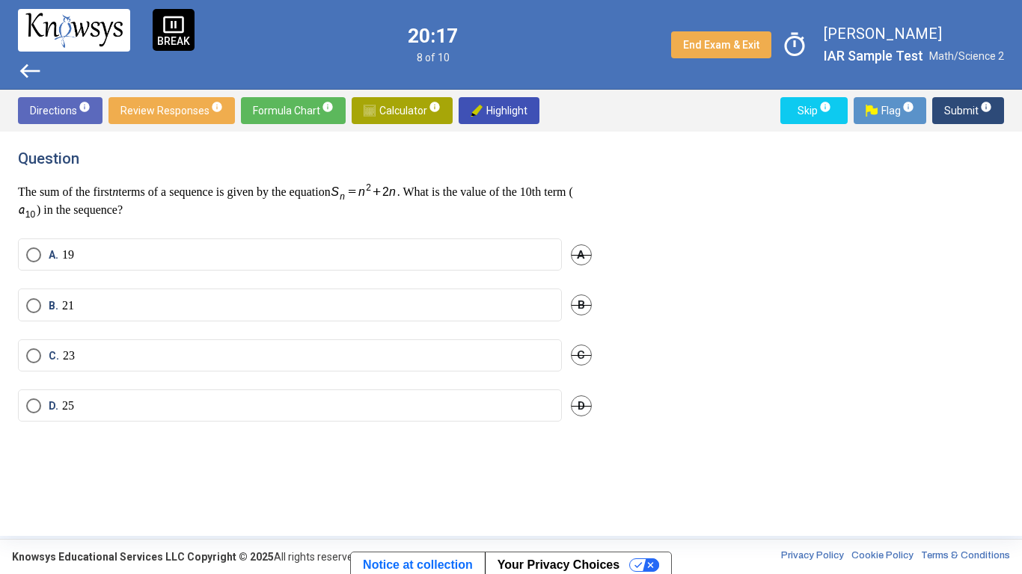
click at [264, 369] on mat-radio-button "C. 23" at bounding box center [290, 356] width 544 height 32
click at [254, 360] on label "C. 23" at bounding box center [289, 356] width 527 height 15
click at [959, 111] on span "Submit info" at bounding box center [968, 110] width 48 height 27
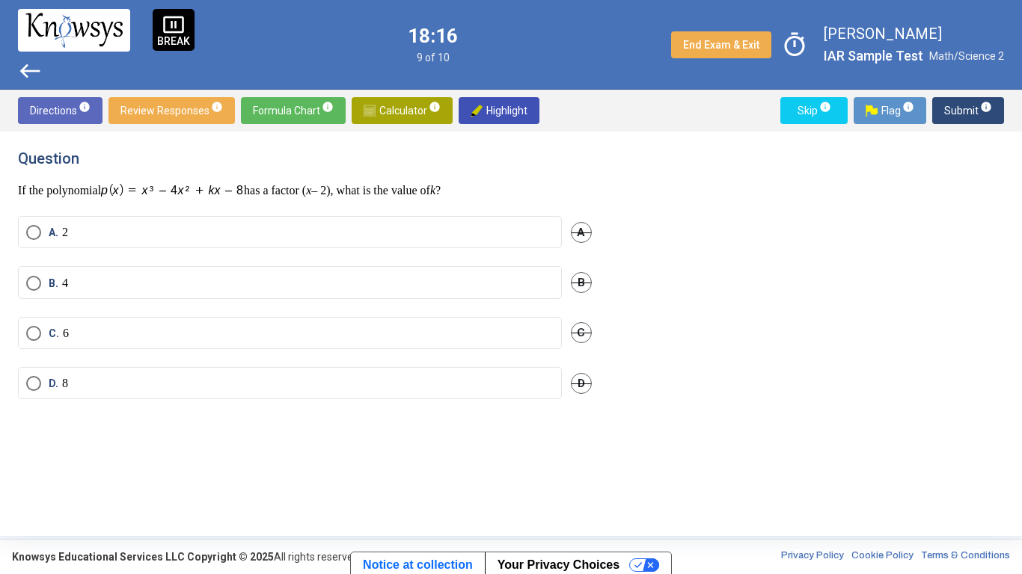
click at [364, 323] on mat-radio-button "C. 6" at bounding box center [290, 333] width 544 height 32
click at [363, 322] on mat-radio-button "C. 6" at bounding box center [290, 333] width 544 height 32
click at [377, 277] on label "B. 4" at bounding box center [289, 283] width 527 height 15
click at [966, 117] on span "Submit info" at bounding box center [968, 110] width 48 height 27
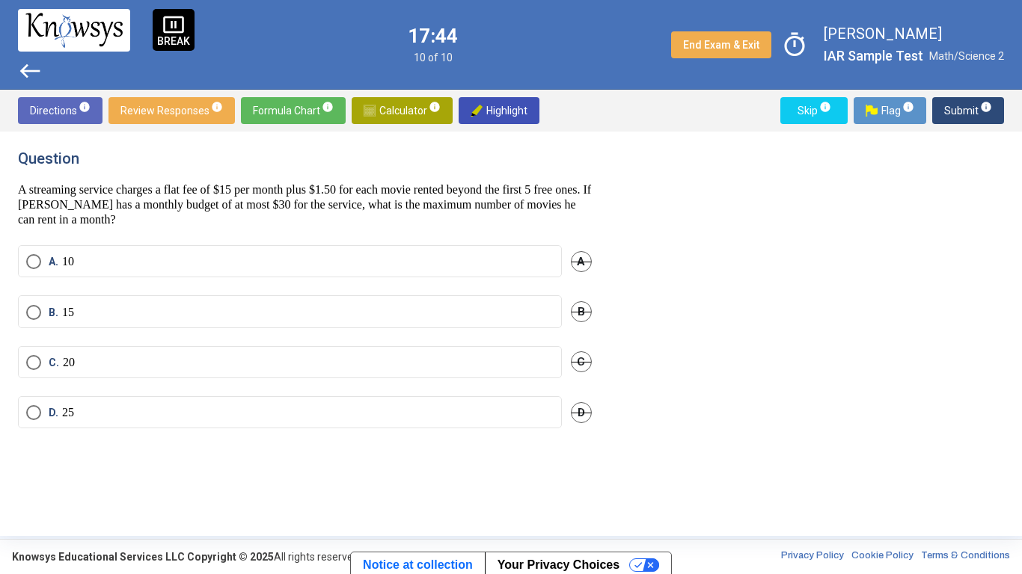
click at [310, 314] on label "B. 15" at bounding box center [289, 312] width 527 height 15
click at [963, 110] on span "Submit info" at bounding box center [968, 110] width 48 height 27
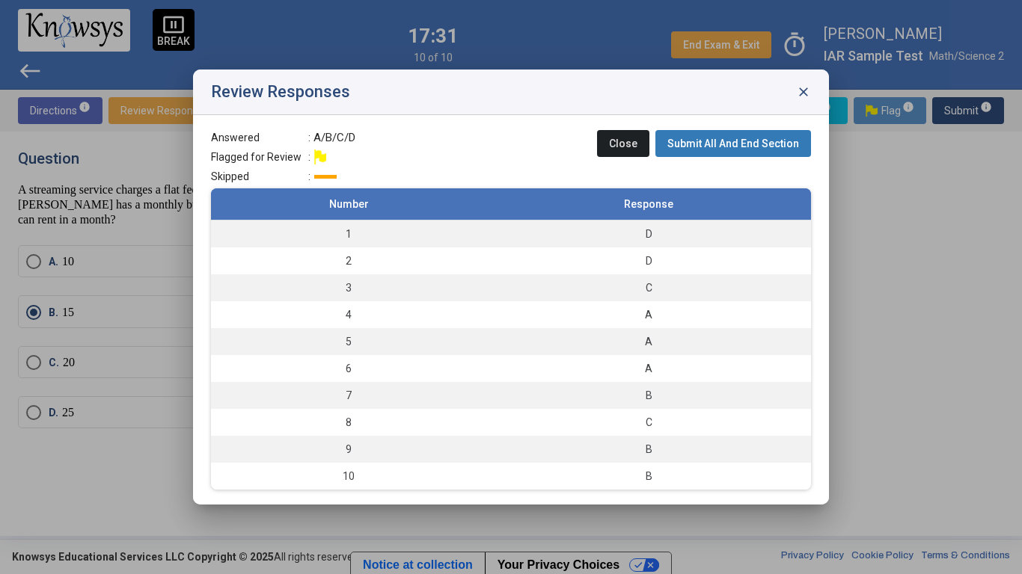
click at [767, 147] on span "Submit All And End Section" at bounding box center [733, 144] width 132 height 12
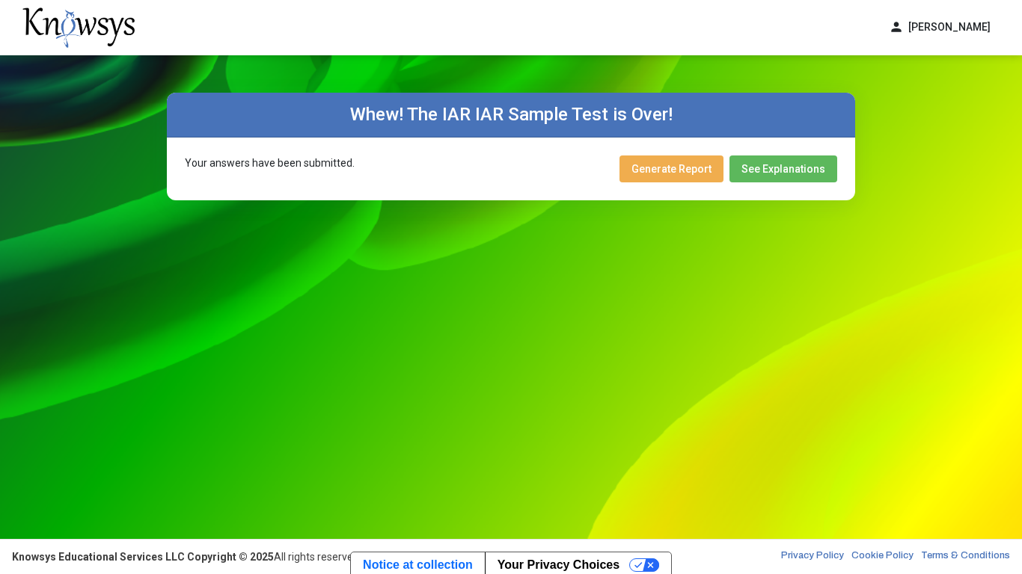
click at [697, 166] on span "Generate Report" at bounding box center [671, 169] width 80 height 12
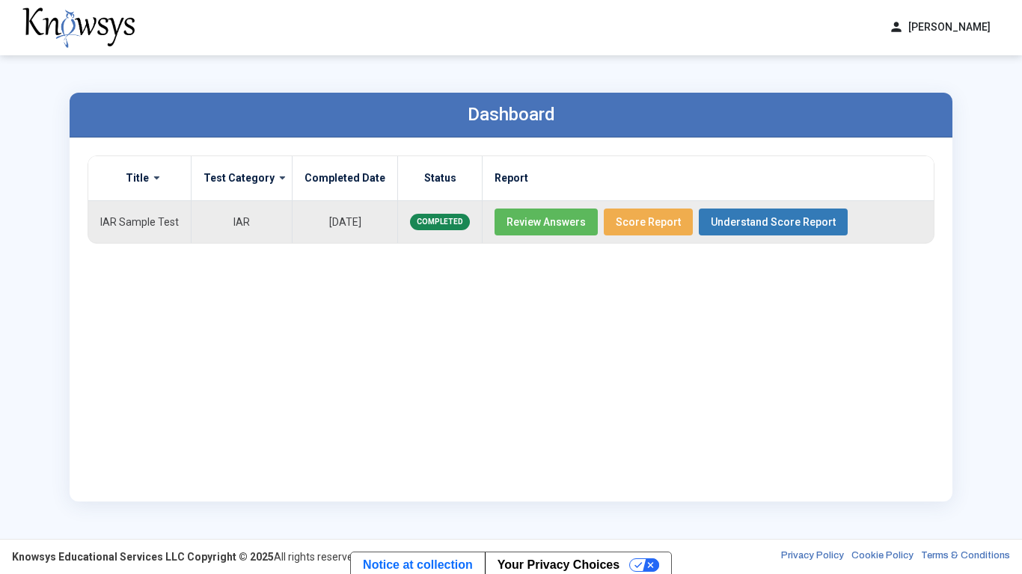
click at [654, 221] on span "Score Report" at bounding box center [648, 222] width 65 height 12
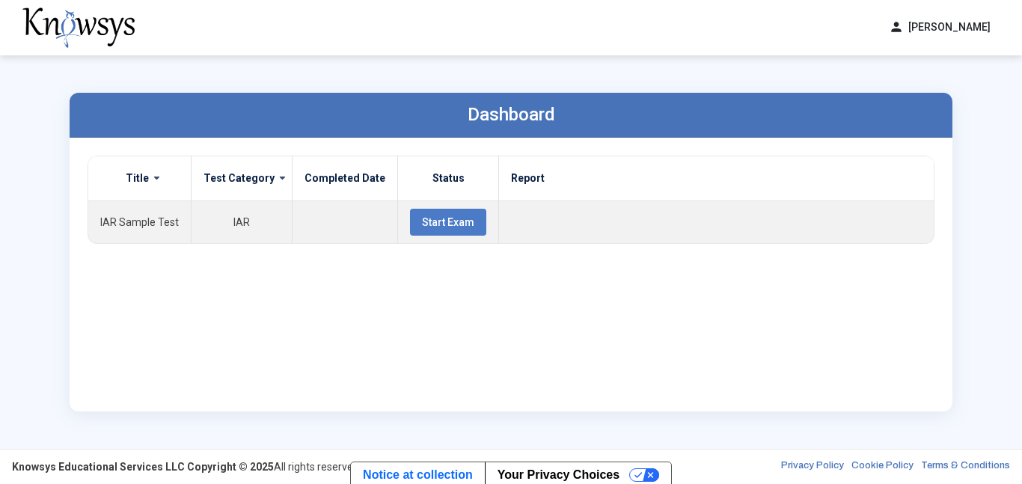
click at [152, 174] on span at bounding box center [151, 178] width 5 height 12
click at [248, 184] on label "Test Category" at bounding box center [238, 177] width 71 height 13
